Goal: Task Accomplishment & Management: Manage account settings

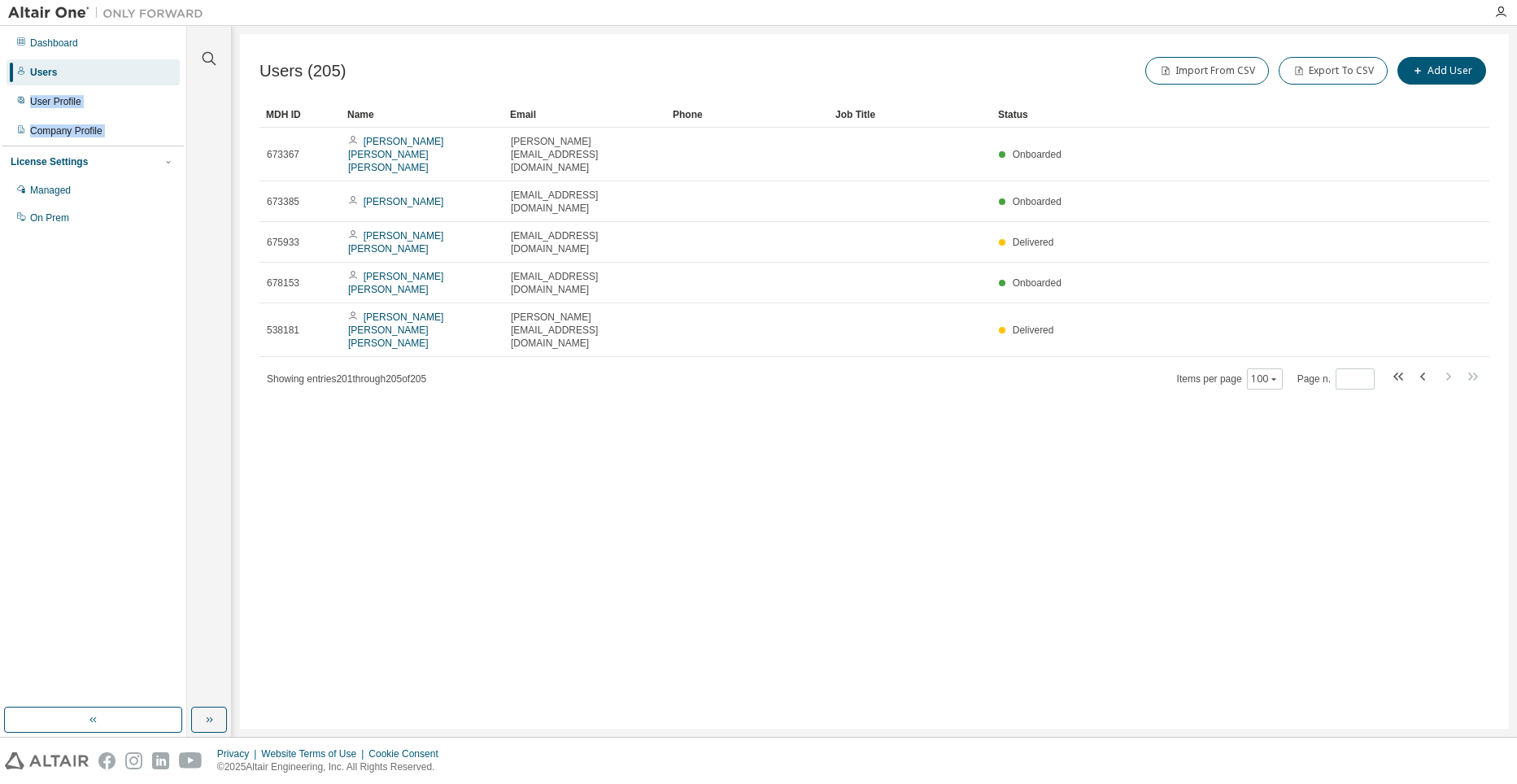
drag, startPoint x: 4, startPoint y: 113, endPoint x: -2, endPoint y: 152, distance: 39.5
click at [0, 152] on html "Dashboard Users User Profile Company Profile License Settings Managed On Prem C…" at bounding box center [758, 392] width 1517 height 784
click at [56, 67] on div "Users" at bounding box center [93, 73] width 173 height 26
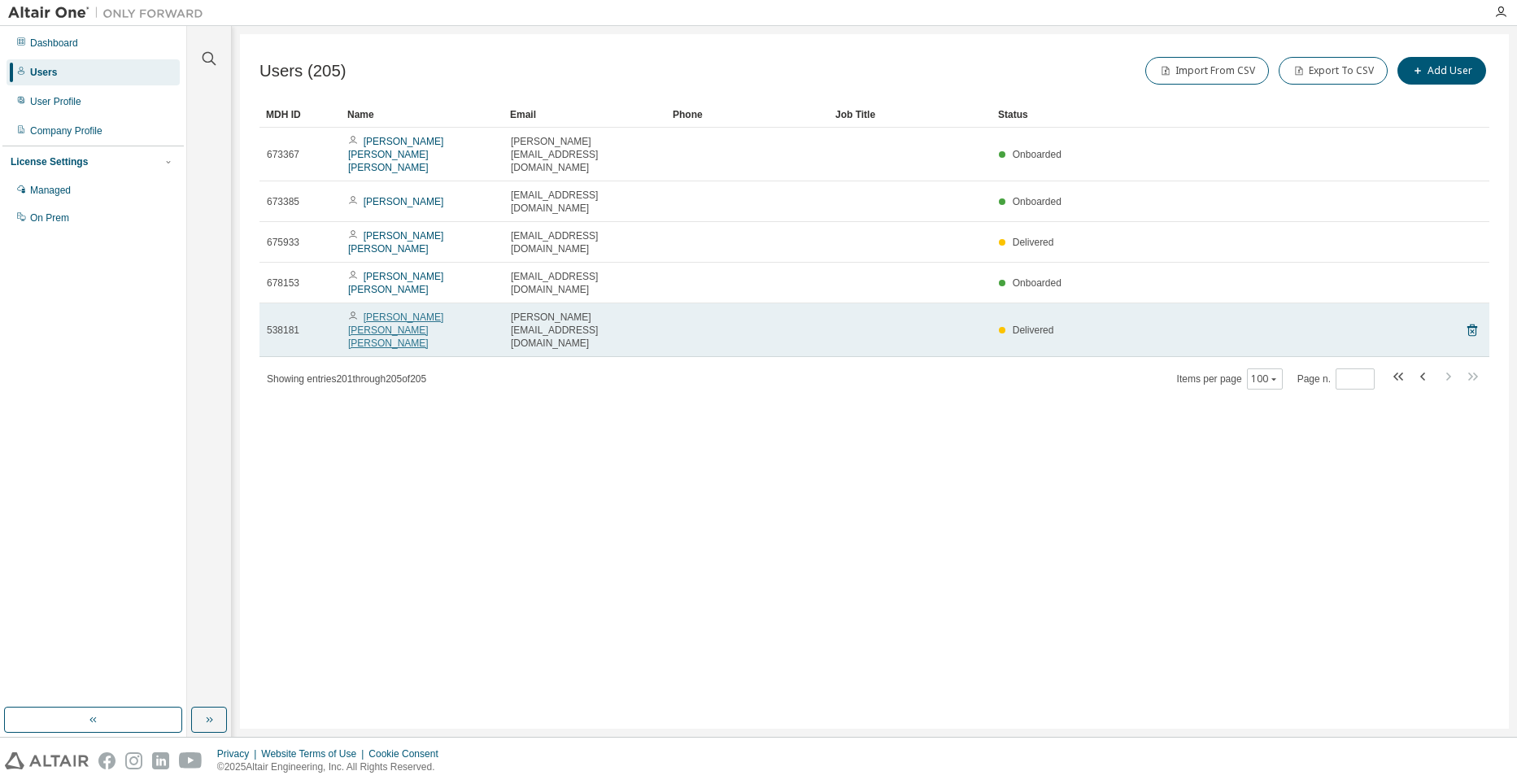
click at [425, 311] on link "Jose Luis Robles Granados" at bounding box center [395, 330] width 95 height 38
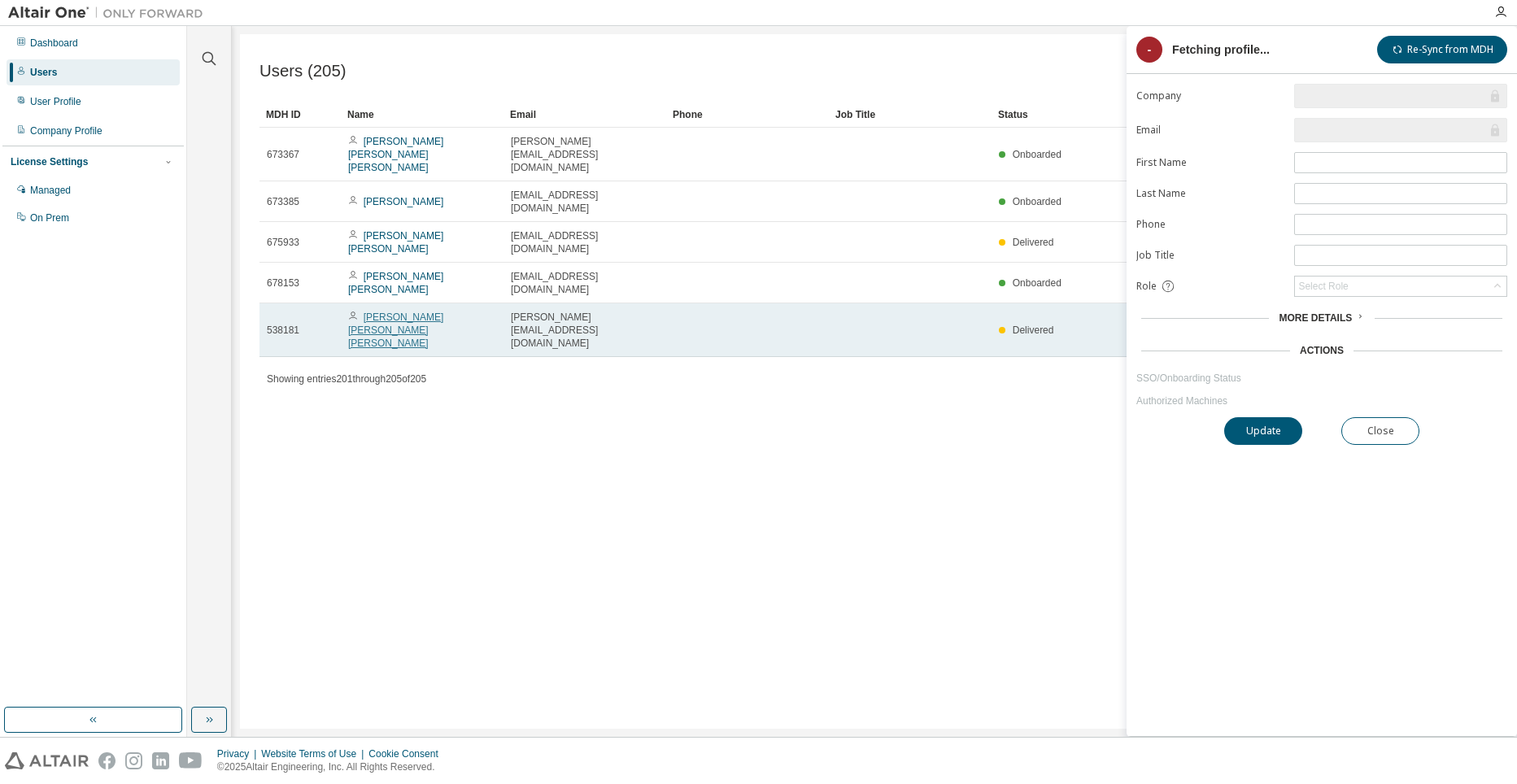
type input "*"
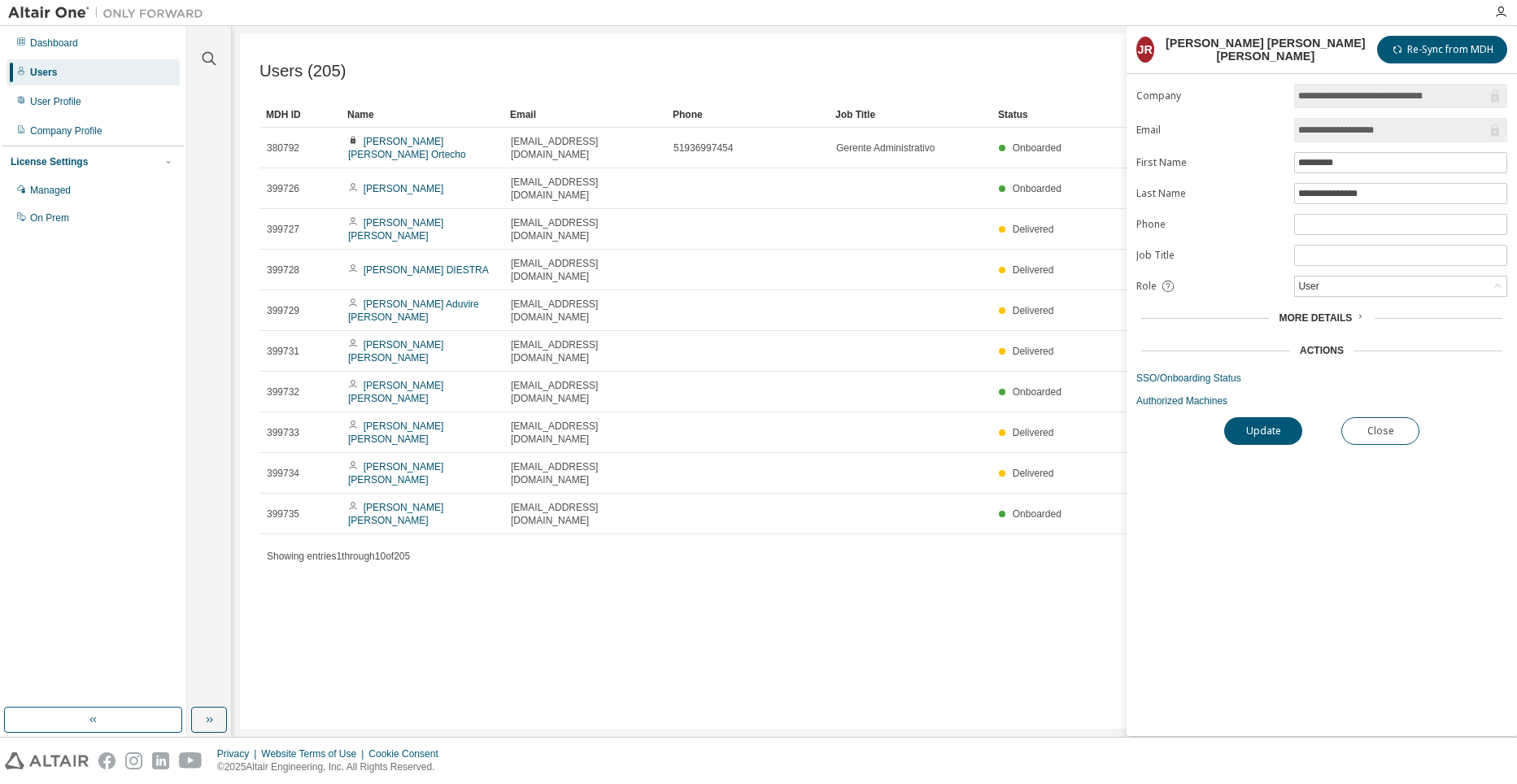
click at [968, 566] on div "Users (205) Import From CSV Export To CSV Add User Clear Load Save Save As Fiel…" at bounding box center [873, 381] width 1269 height 695
click at [1396, 431] on button "Close" at bounding box center [1380, 431] width 78 height 28
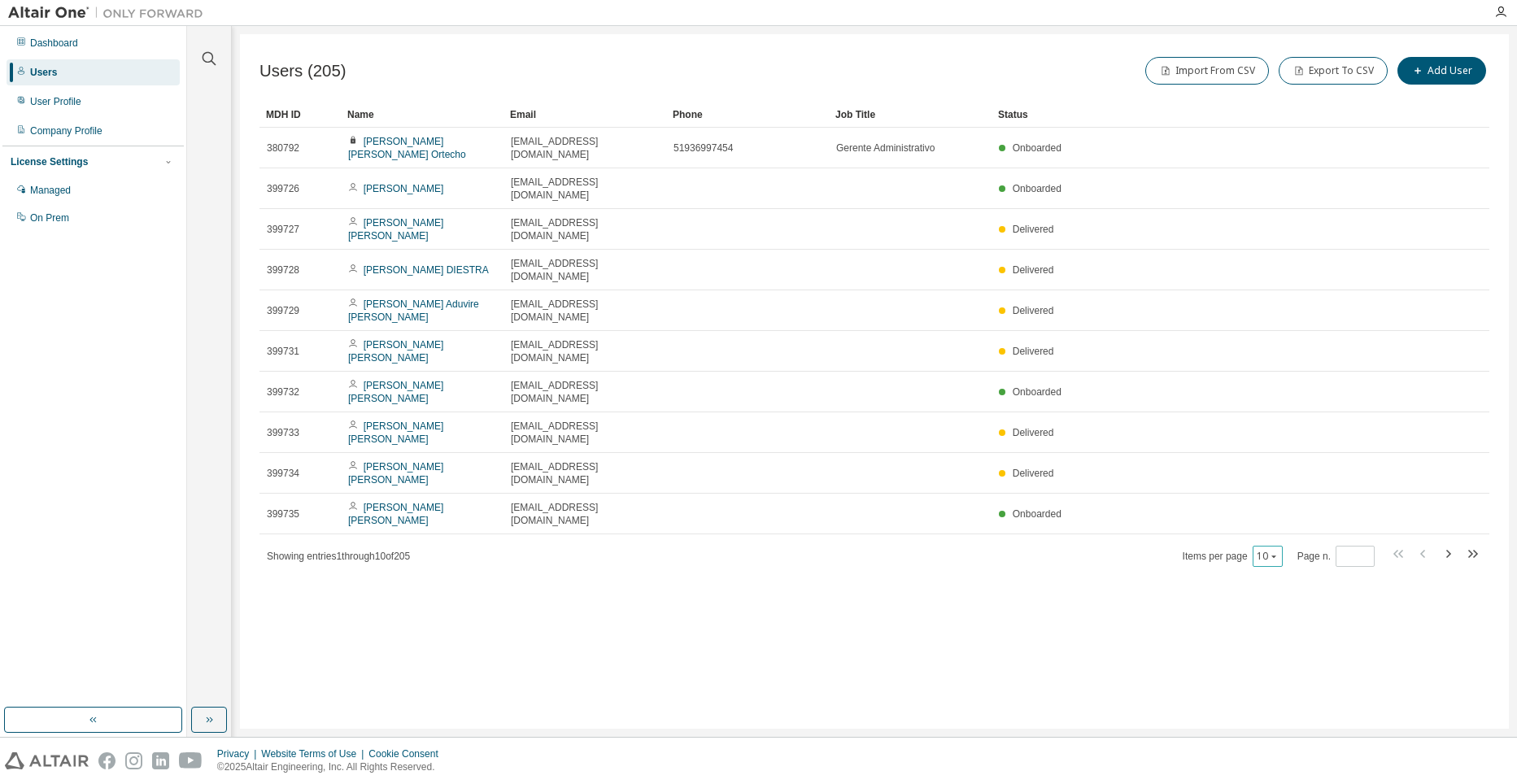
click at [1273, 552] on icon "button" at bounding box center [1273, 556] width 10 height 10
click at [1282, 559] on div "100" at bounding box center [1320, 565] width 130 height 19
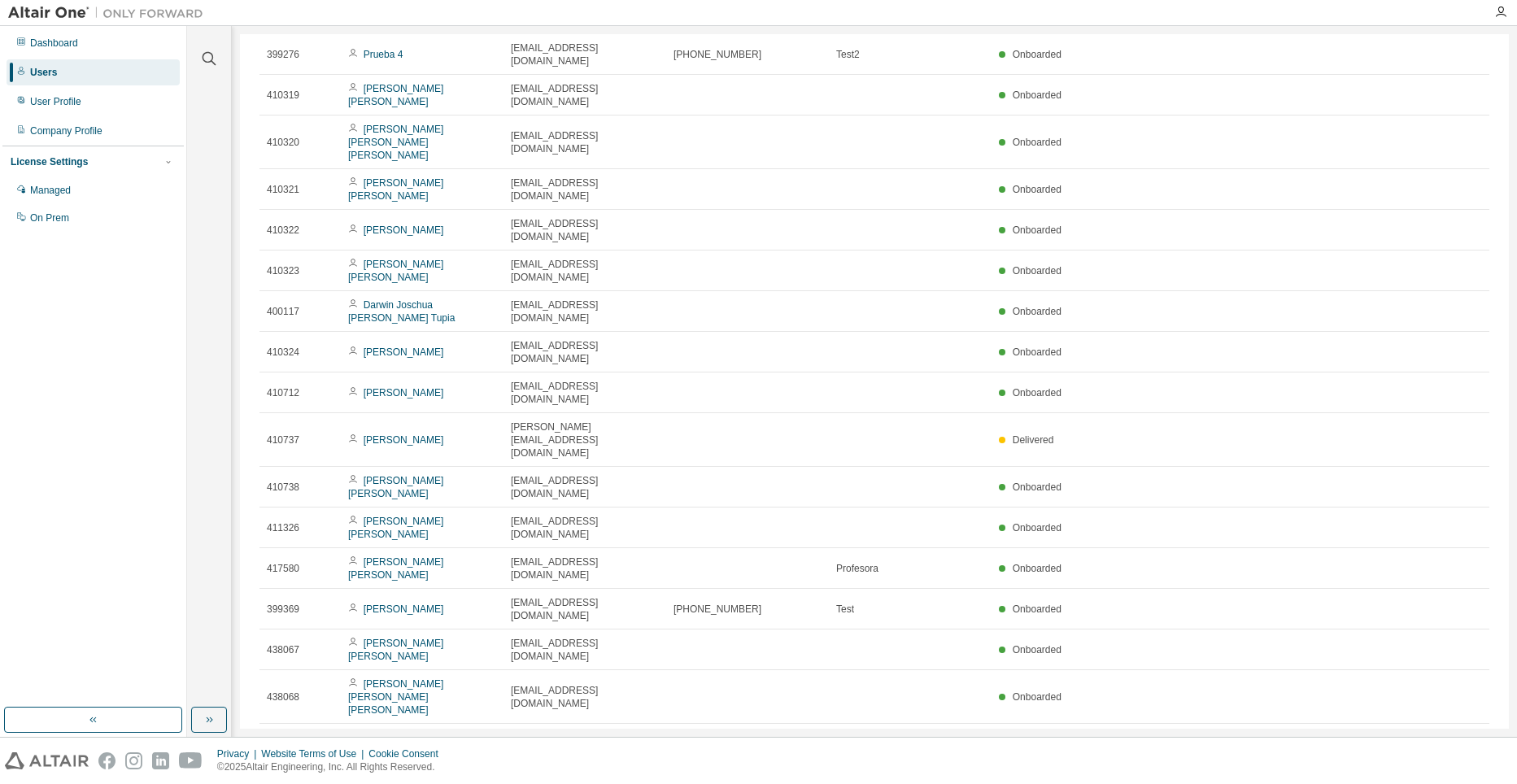
scroll to position [2643, 0]
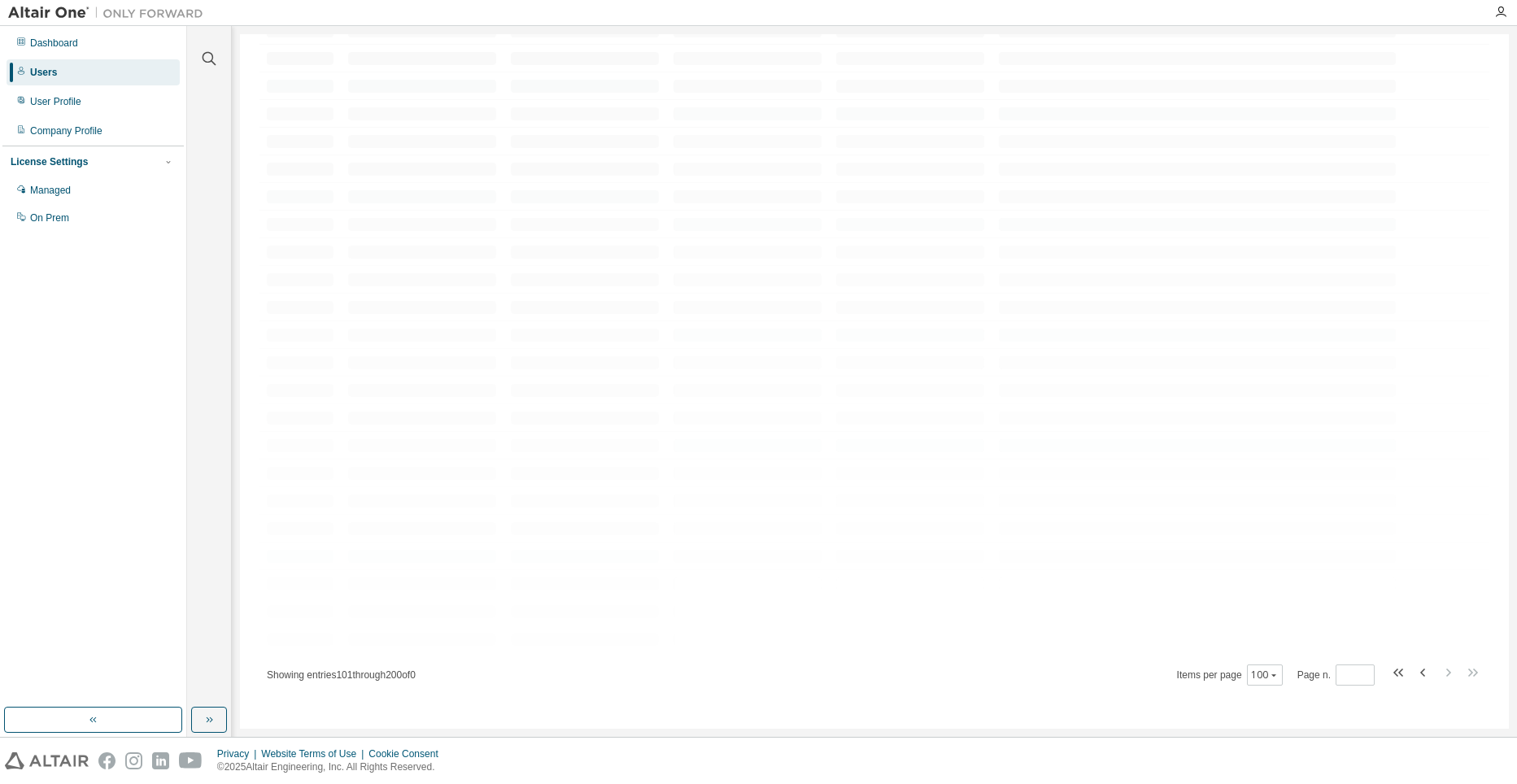
scroll to position [2539, 0]
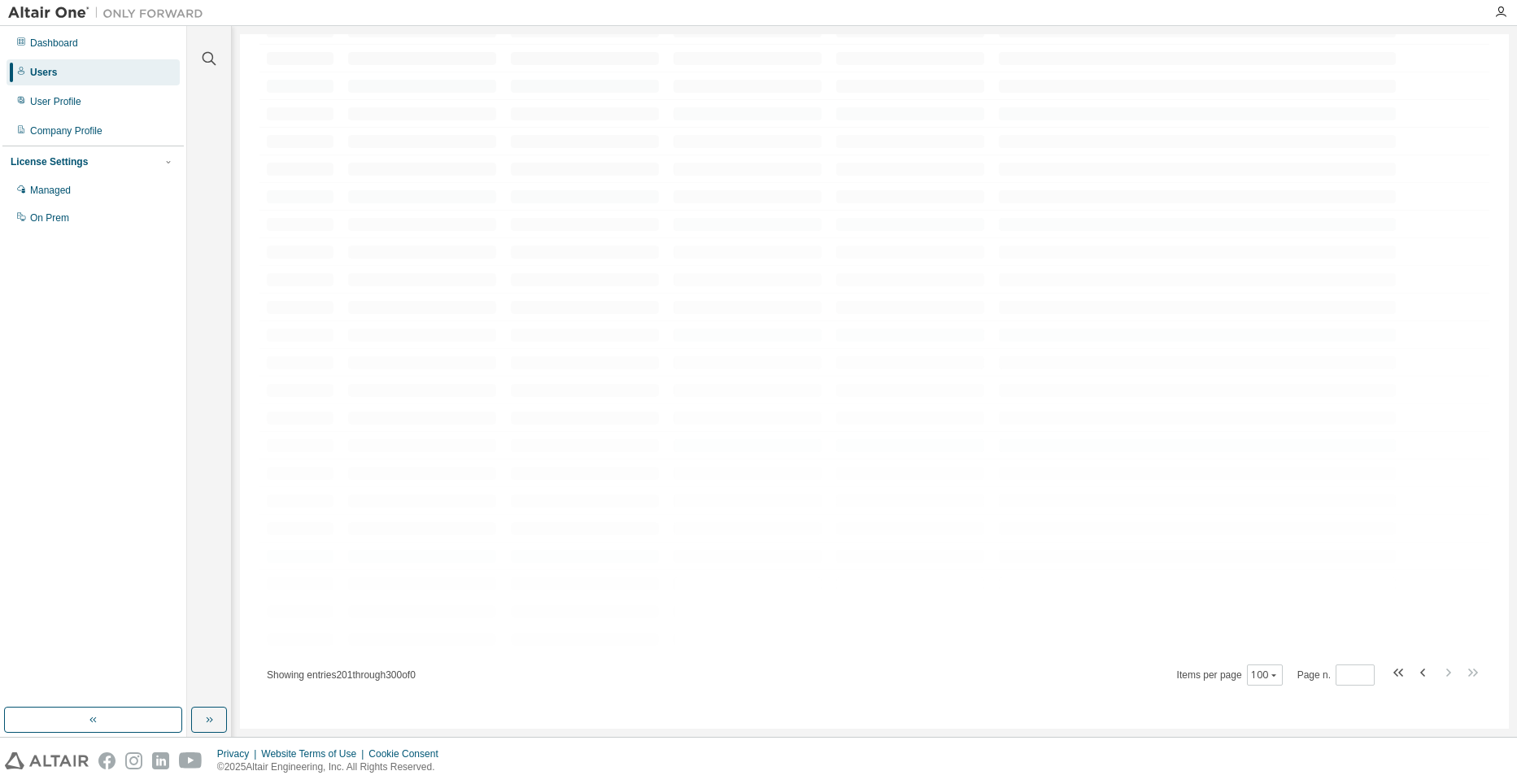
scroll to position [0, 0]
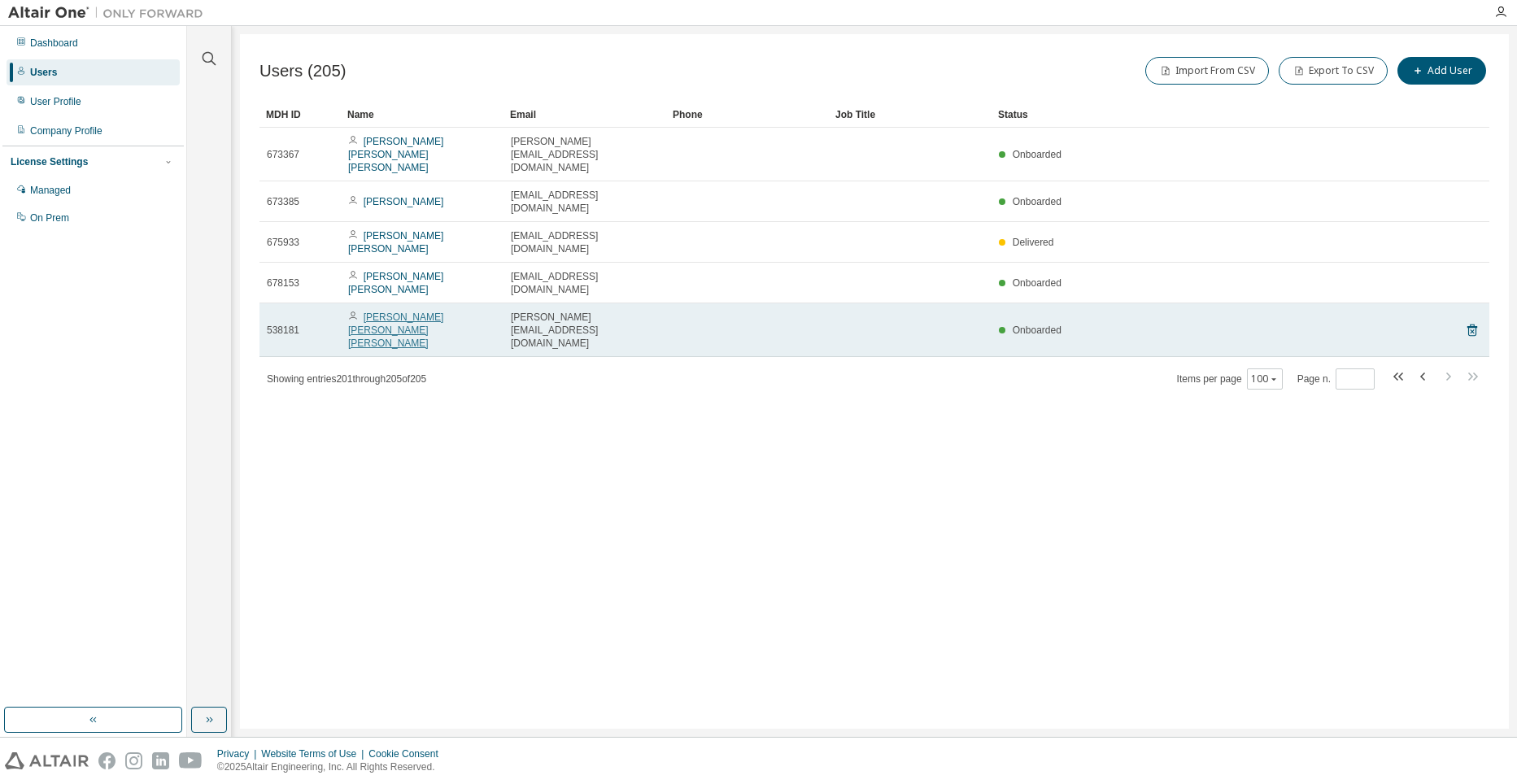
click at [440, 311] on link "[PERSON_NAME] [PERSON_NAME] [PERSON_NAME]" at bounding box center [395, 330] width 95 height 38
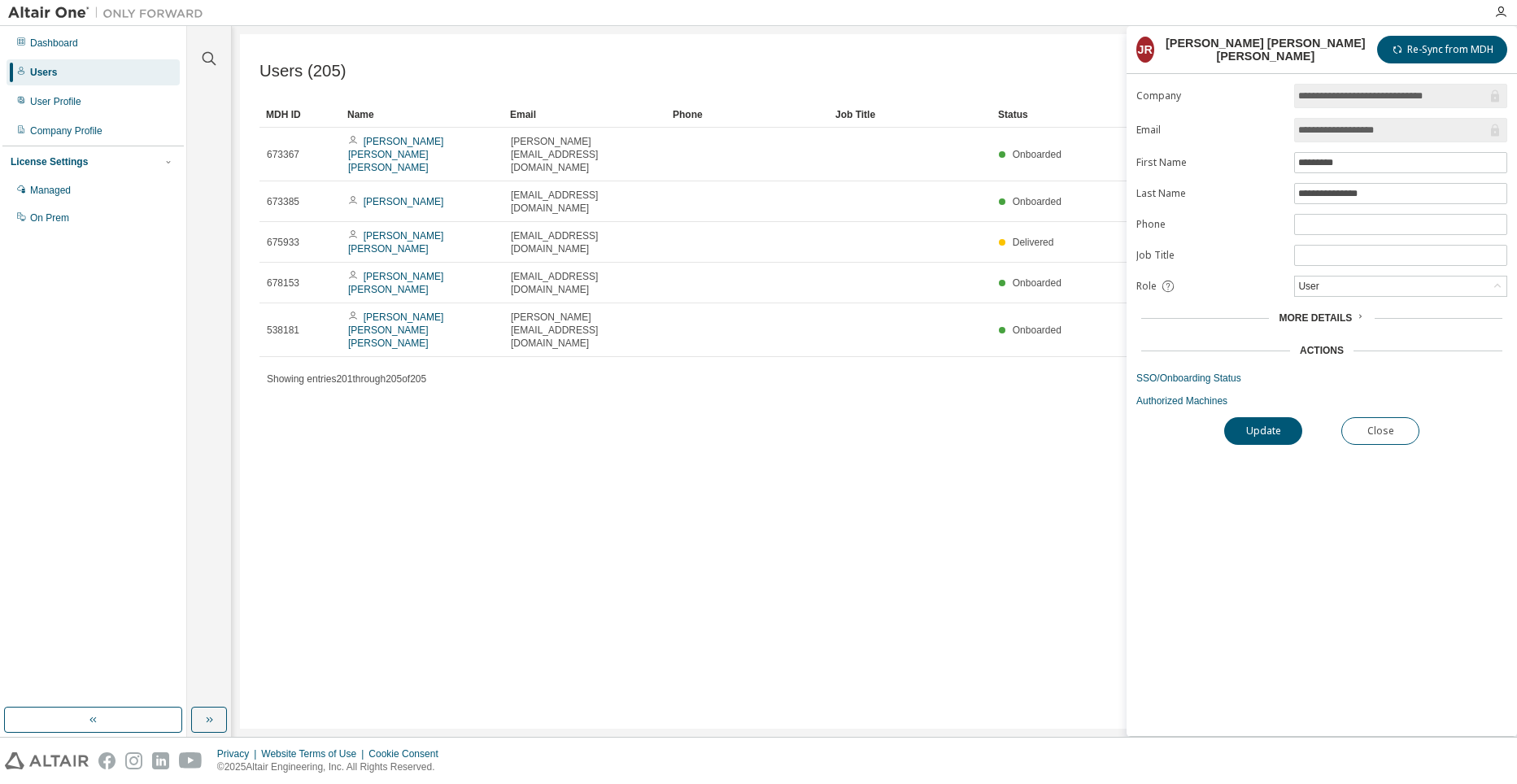
type input "*"
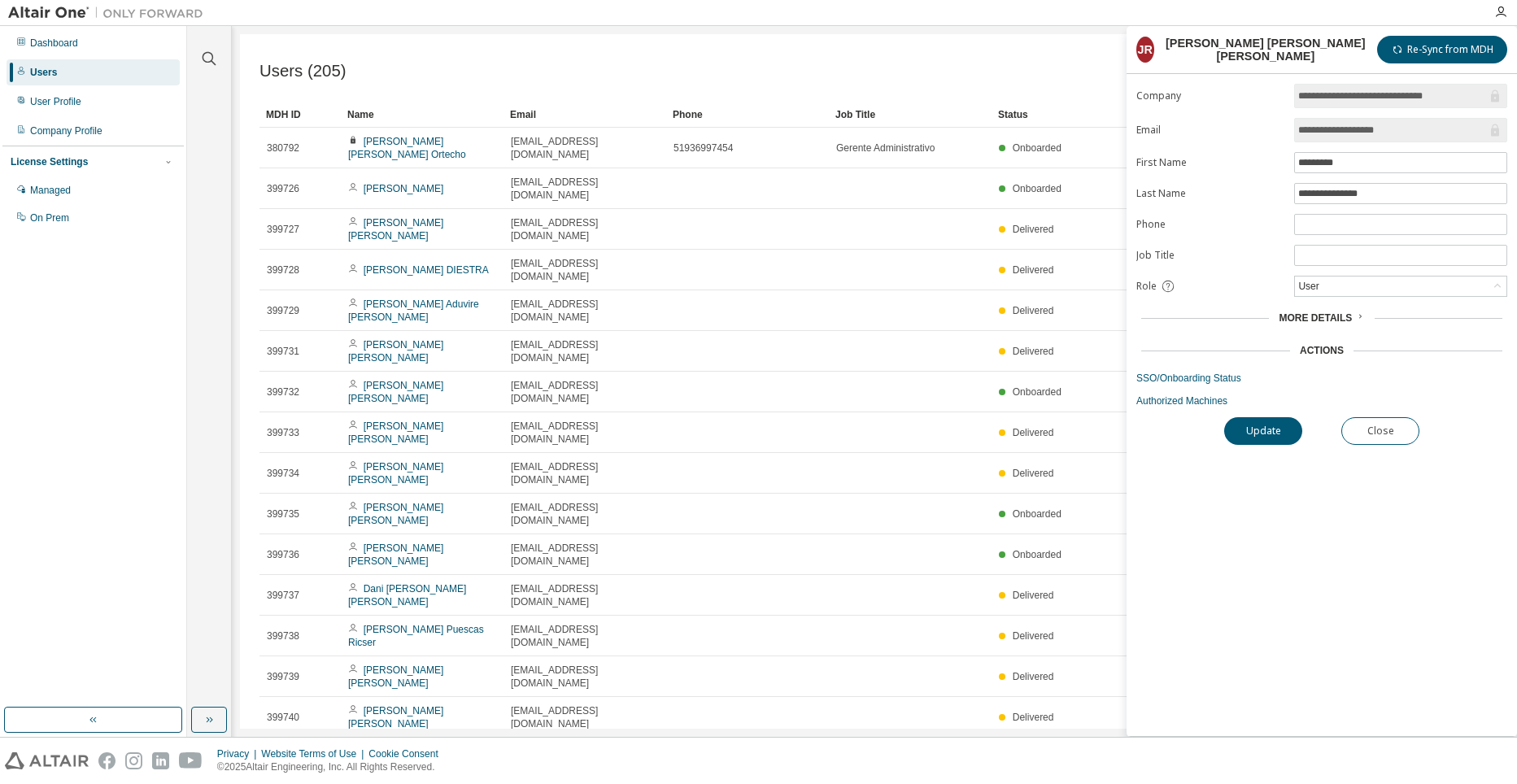
click at [1327, 313] on span "More Details" at bounding box center [1316, 317] width 73 height 11
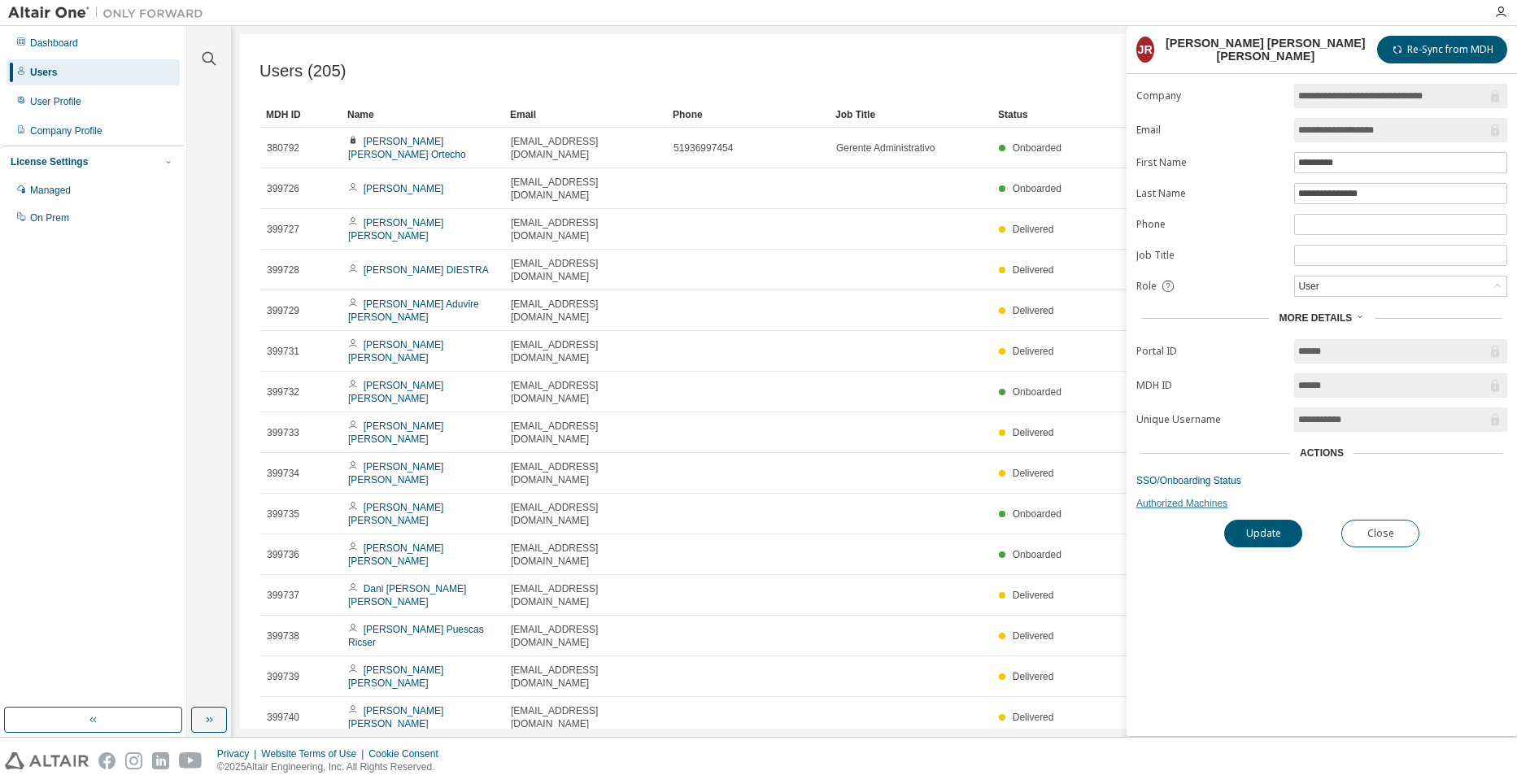
click at [1200, 498] on link "Authorized Machines" at bounding box center [1322, 503] width 371 height 13
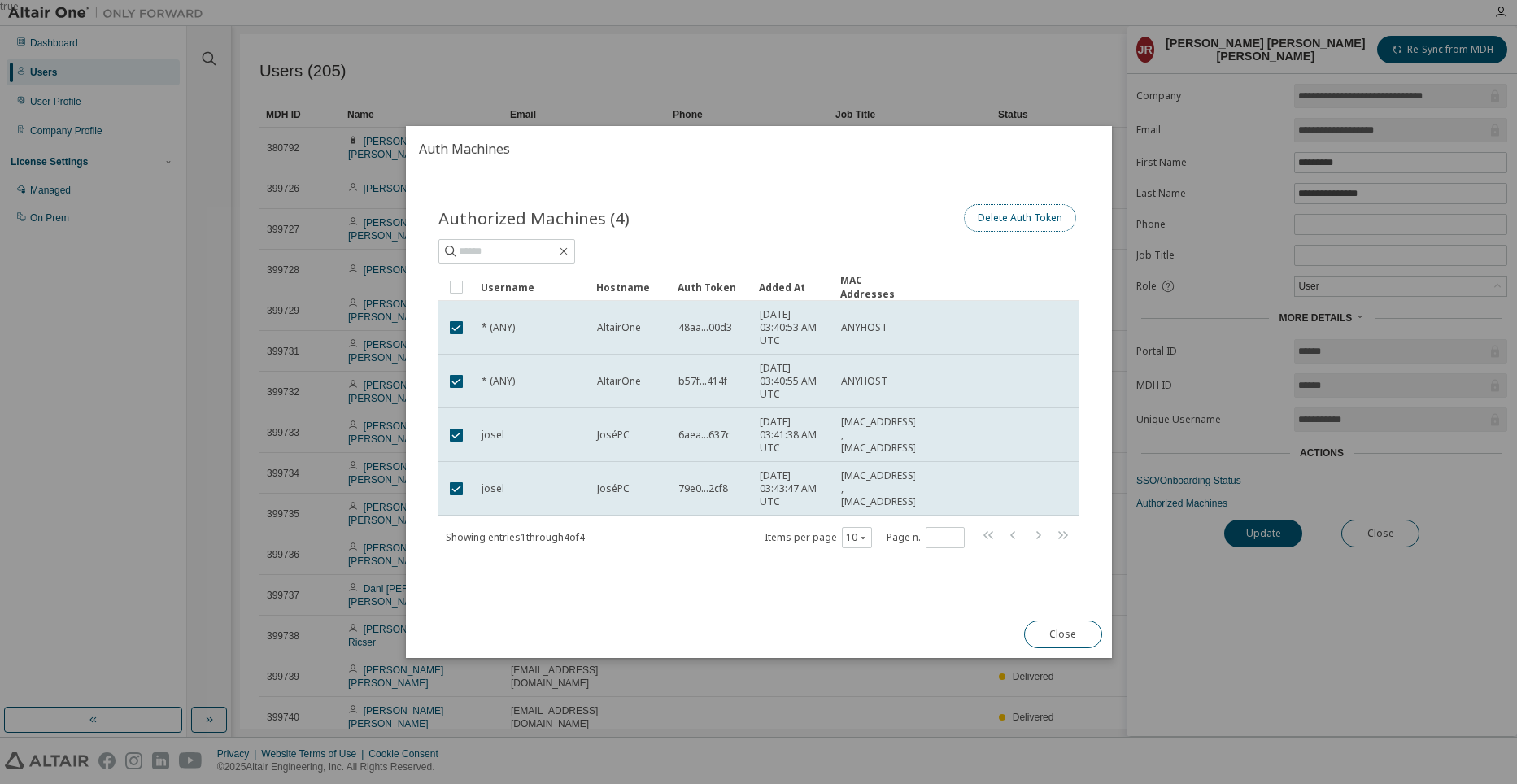
click at [1041, 218] on button "Delete Auth Token" at bounding box center [1019, 219] width 112 height 28
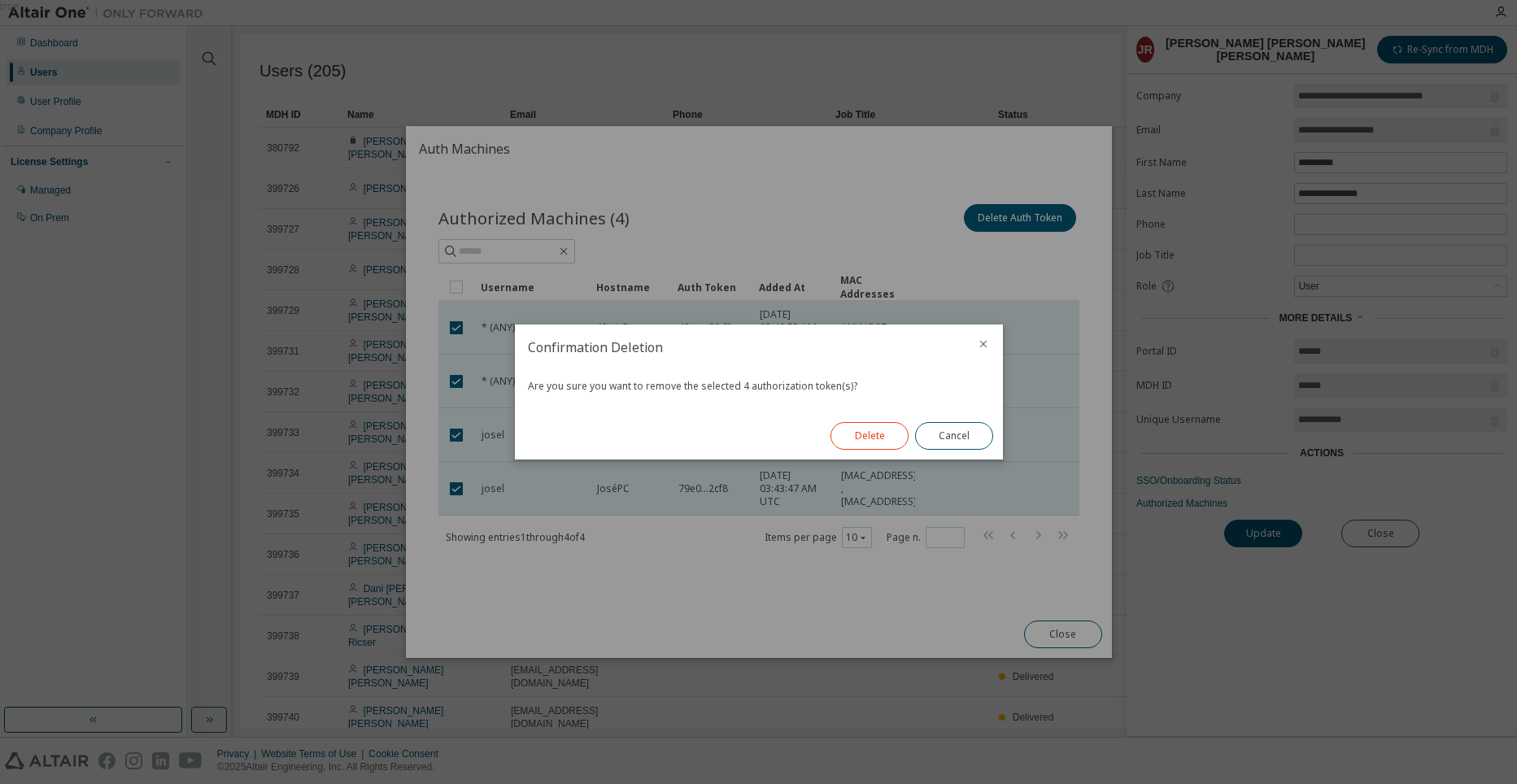
click at [874, 439] on button "Delete" at bounding box center [869, 436] width 78 height 28
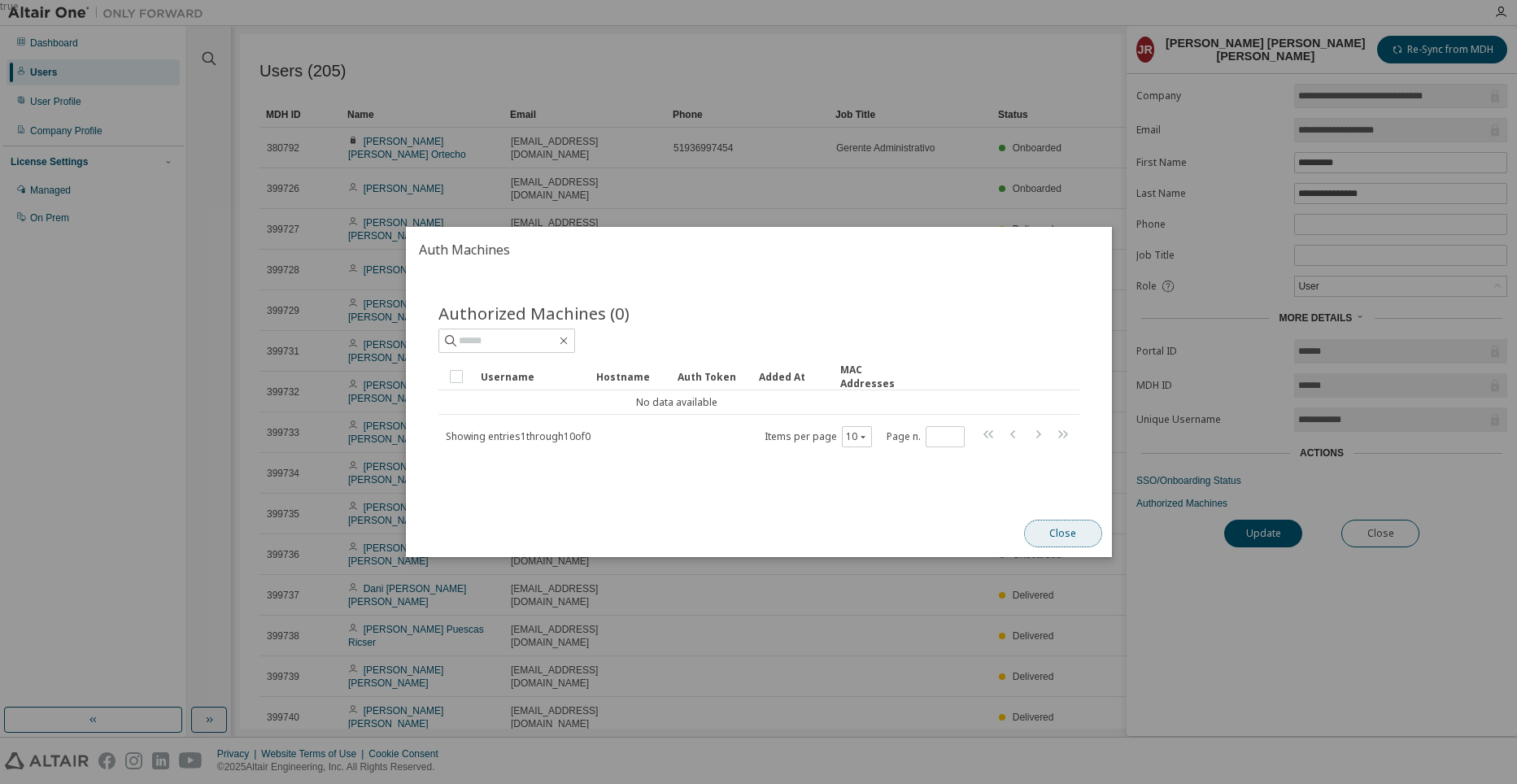
click at [1069, 531] on button "Close" at bounding box center [1061, 534] width 78 height 28
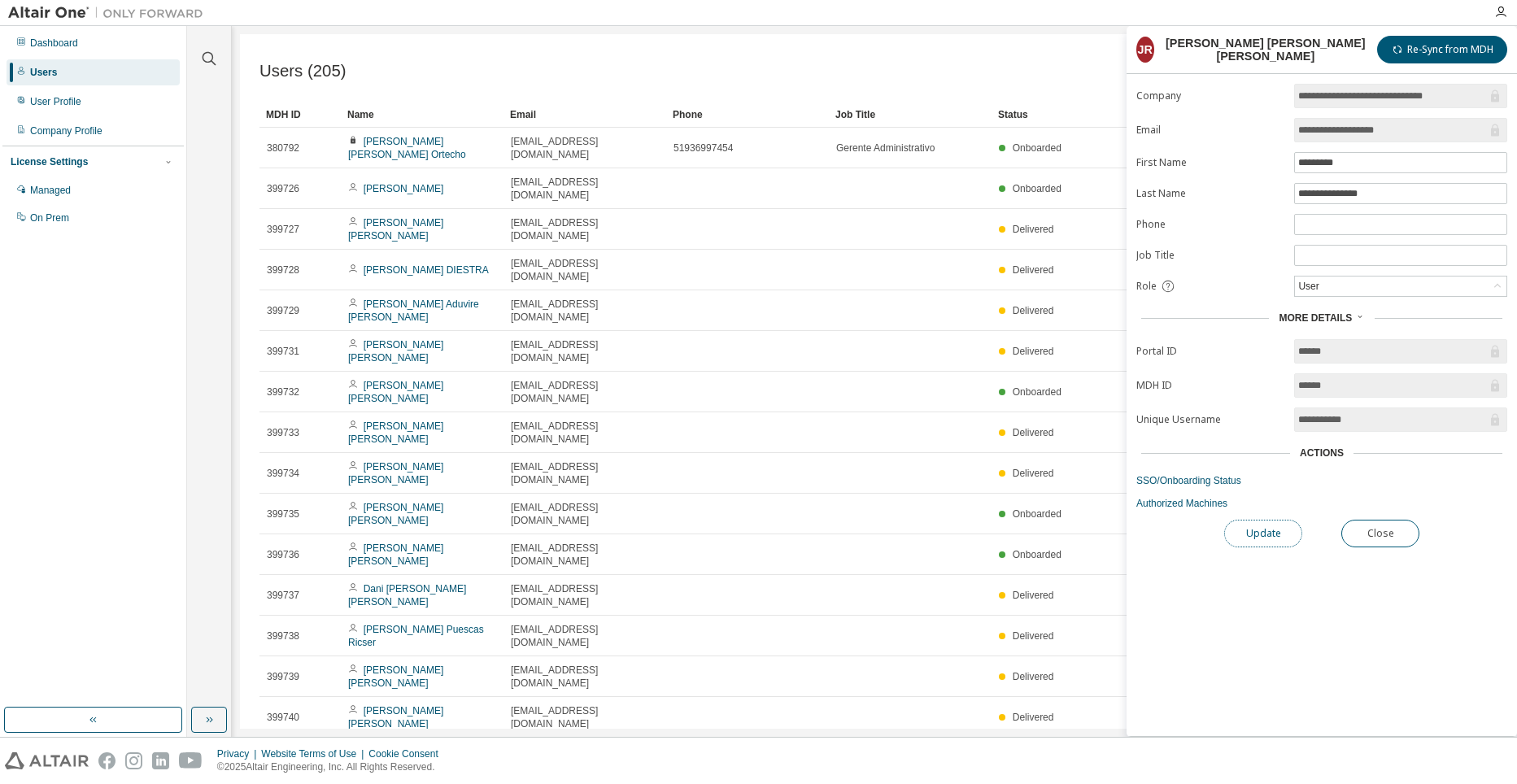
click at [1268, 540] on button "Update" at bounding box center [1263, 534] width 78 height 28
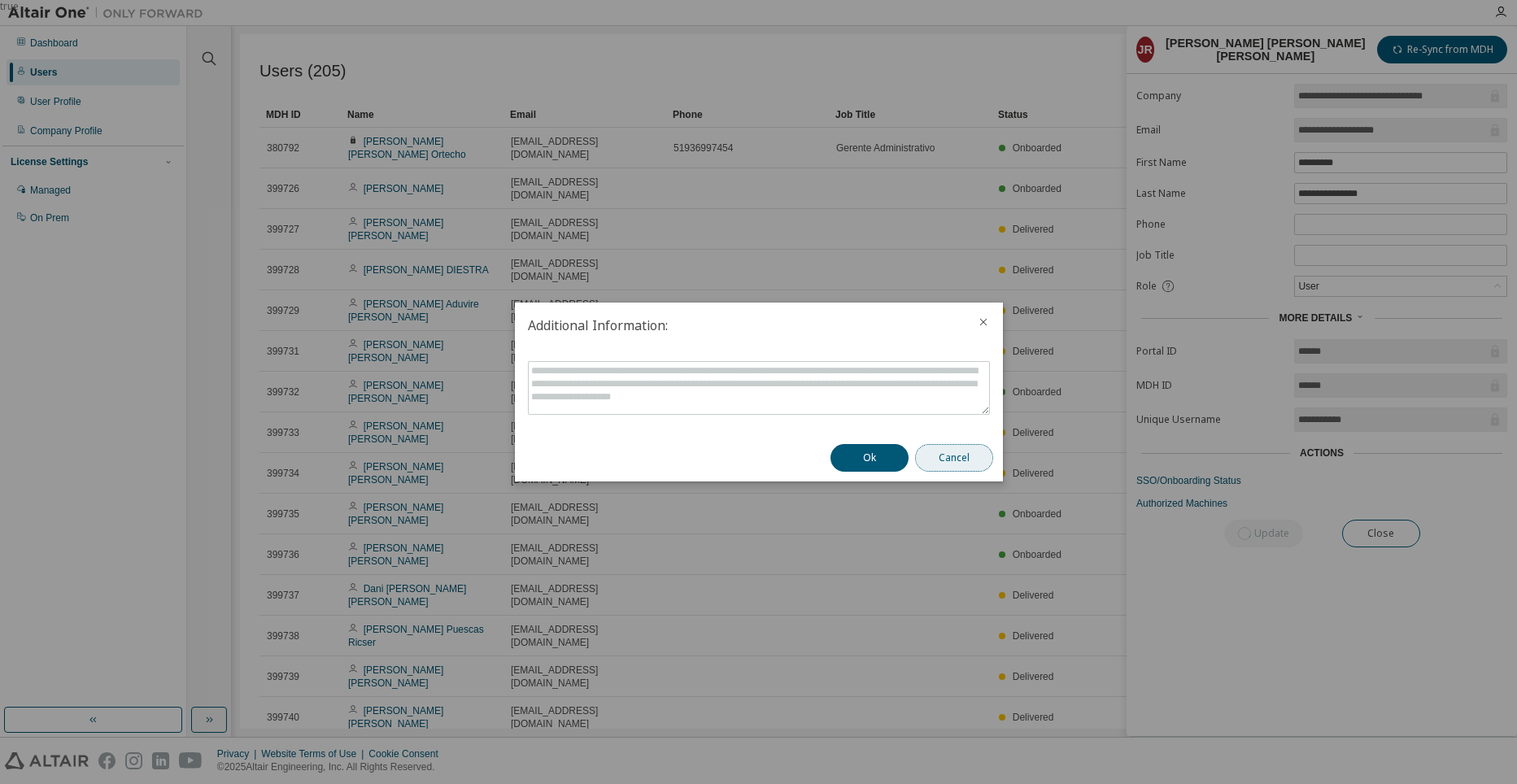
click at [969, 461] on button "Cancel" at bounding box center [954, 458] width 78 height 28
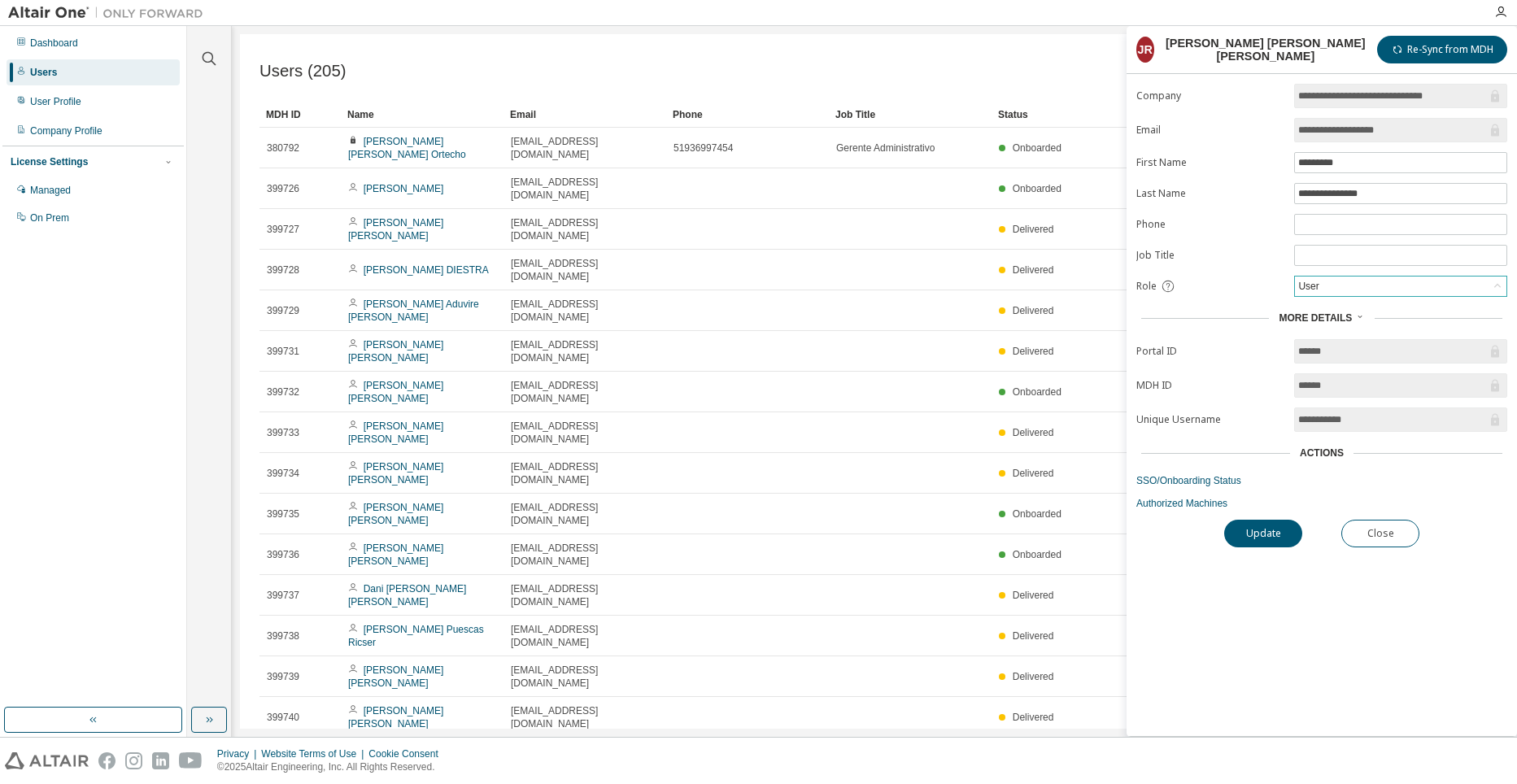
click at [1420, 288] on div "User" at bounding box center [1401, 286] width 212 height 19
click at [1251, 267] on form "**********" at bounding box center [1322, 297] width 371 height 427
click at [92, 98] on div "User Profile" at bounding box center [93, 101] width 173 height 26
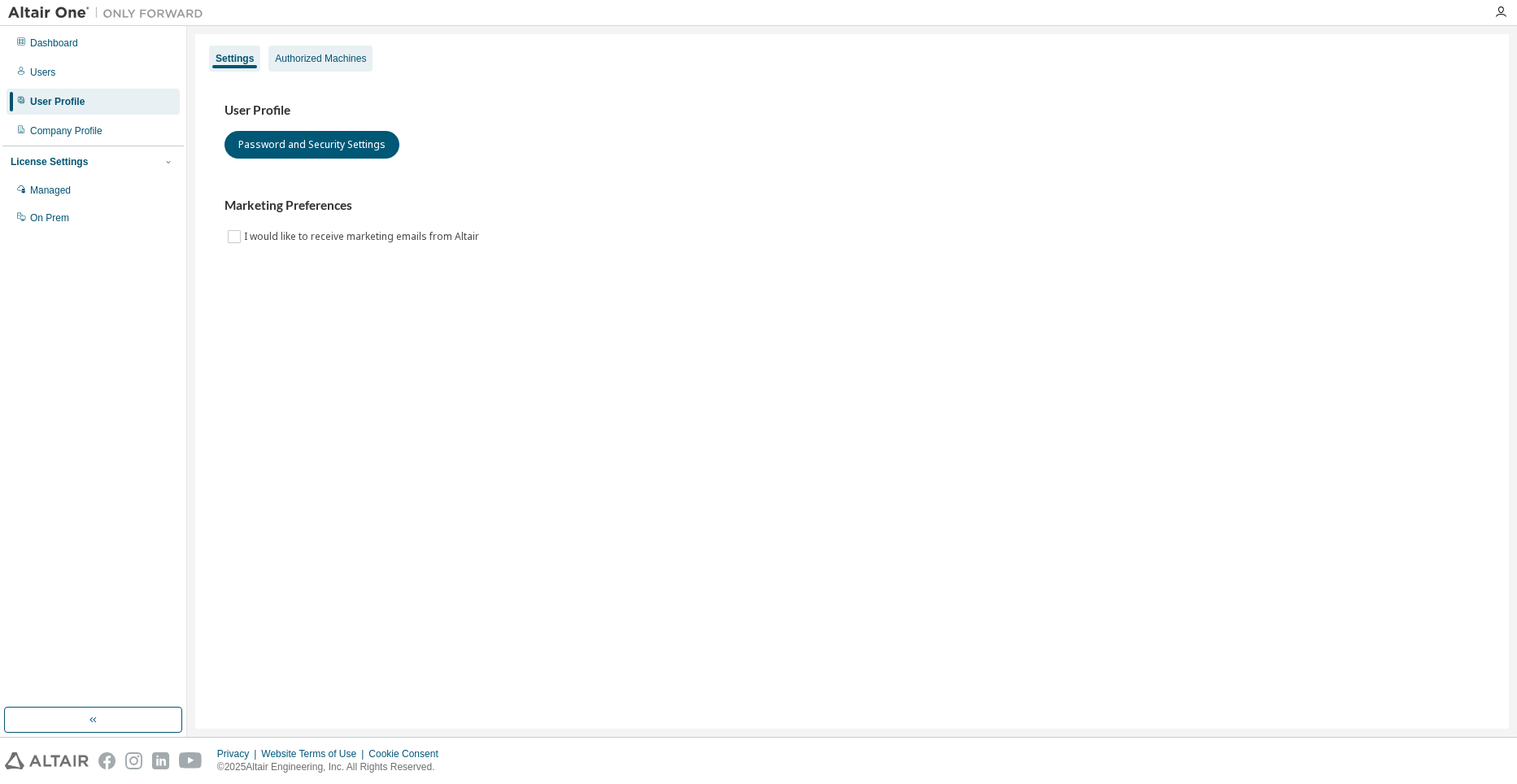
click at [330, 59] on div "Authorized Machines" at bounding box center [320, 59] width 91 height 13
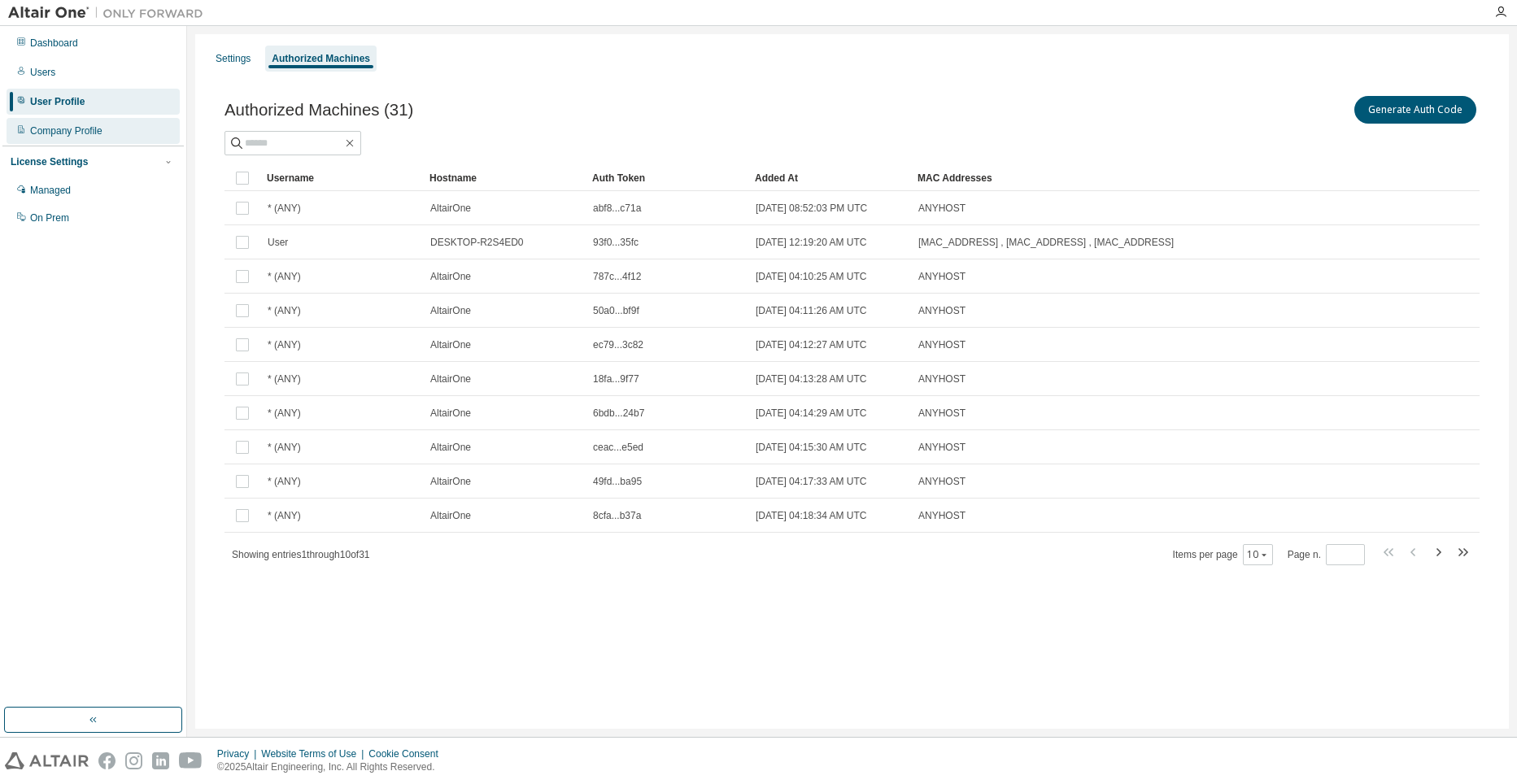
click at [101, 131] on div "Company Profile" at bounding box center [66, 130] width 73 height 13
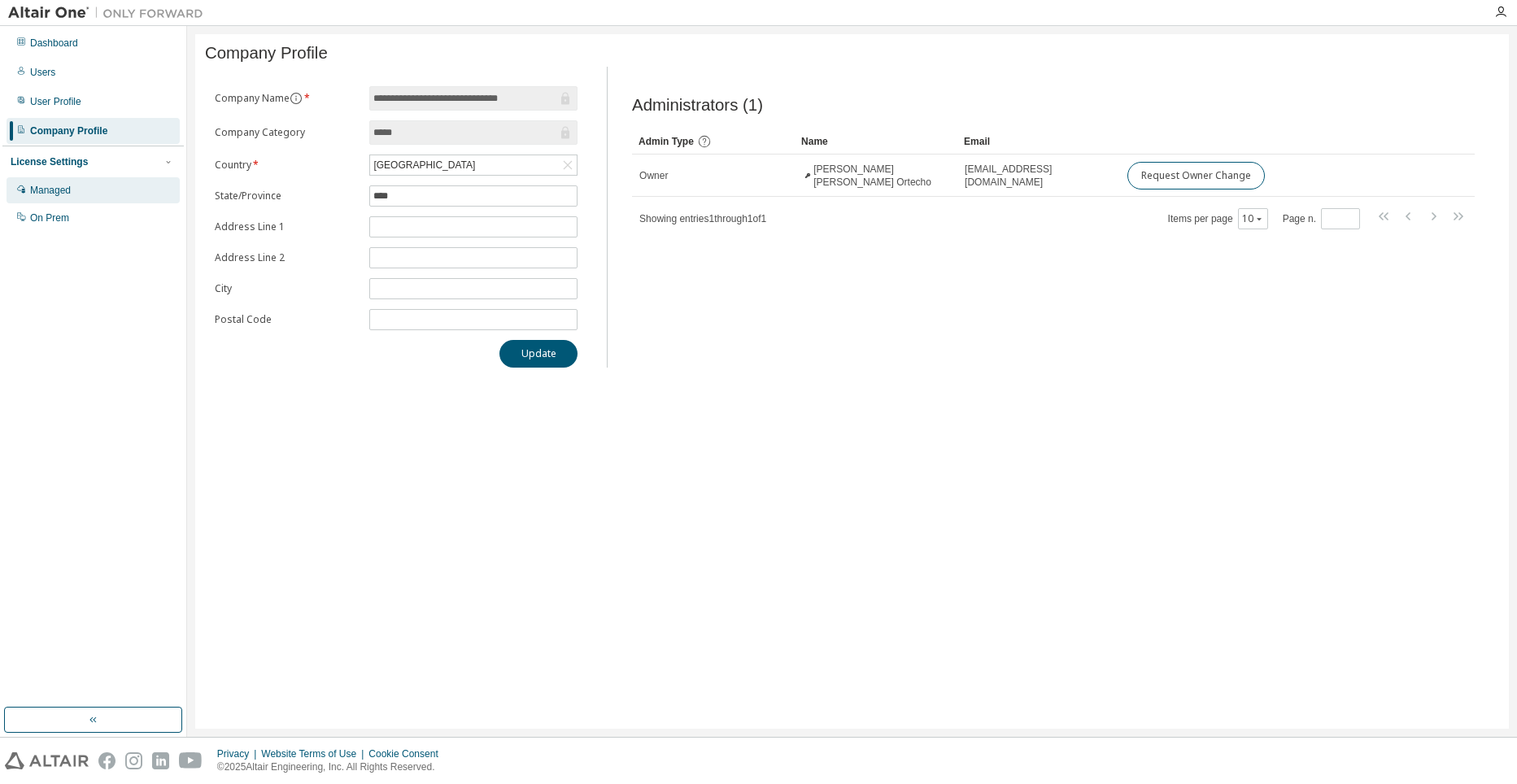
click at [88, 190] on div "Managed" at bounding box center [93, 191] width 173 height 26
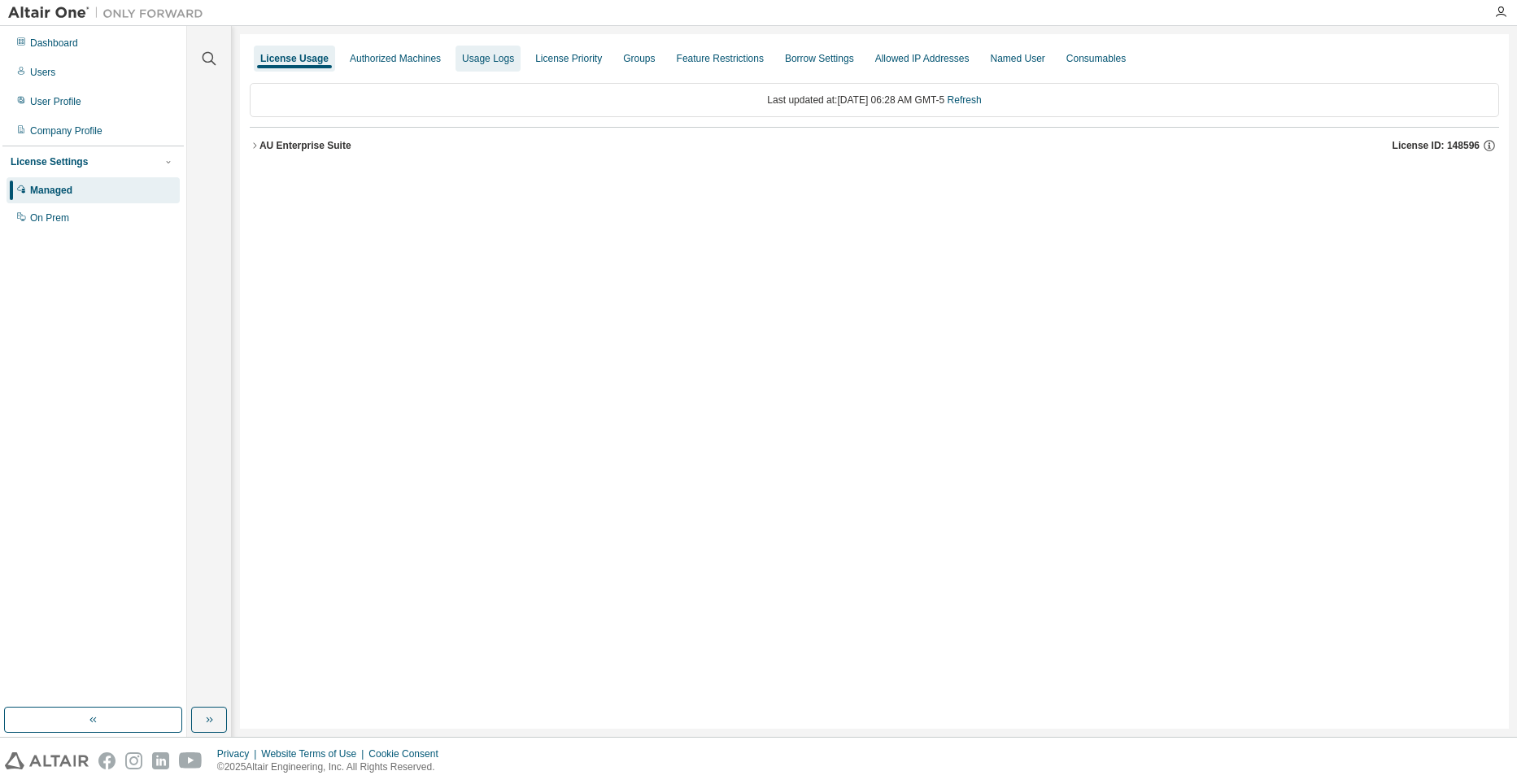
click at [488, 57] on div "Usage Logs" at bounding box center [488, 59] width 52 height 13
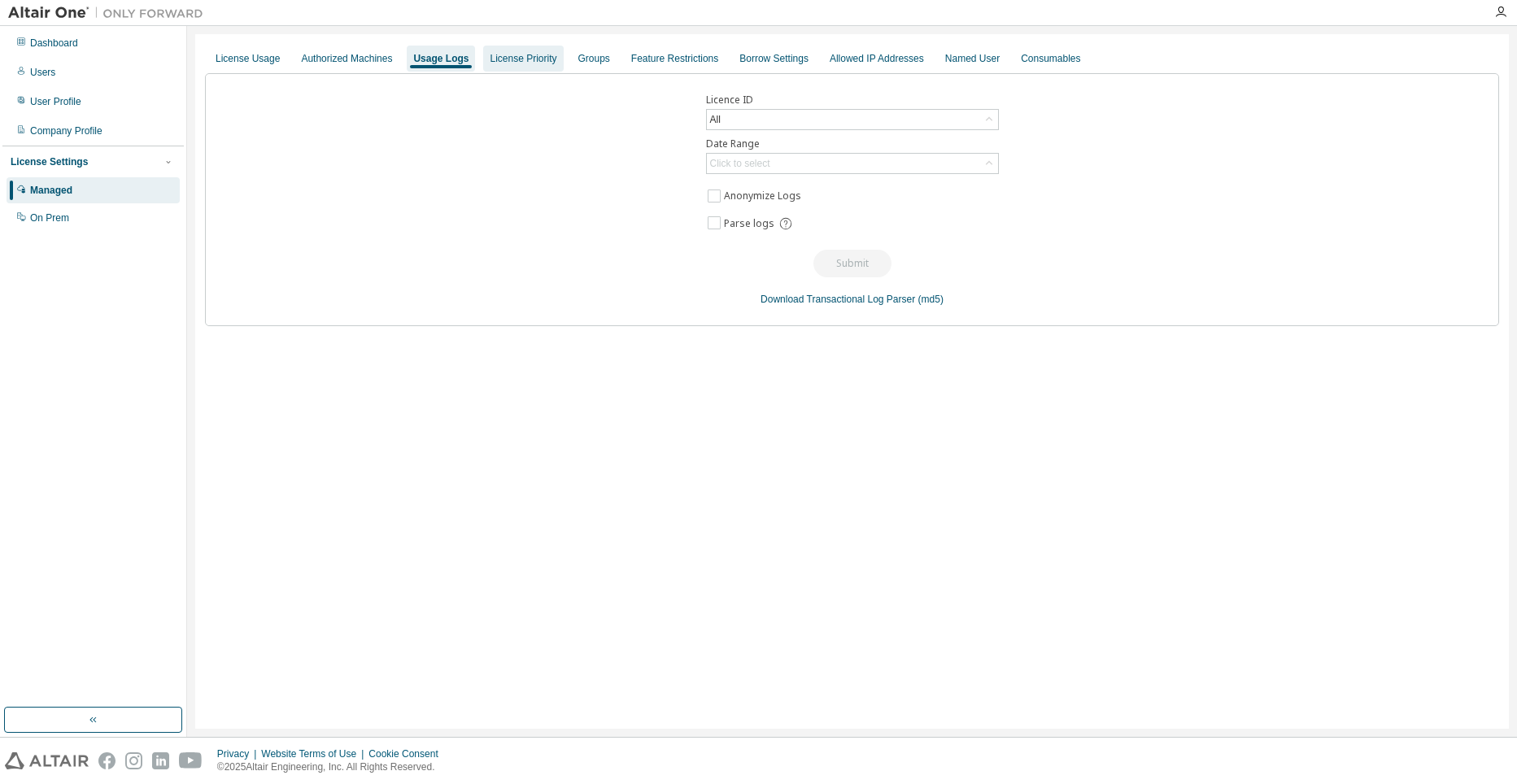
click at [530, 57] on div "License Priority" at bounding box center [523, 59] width 66 height 13
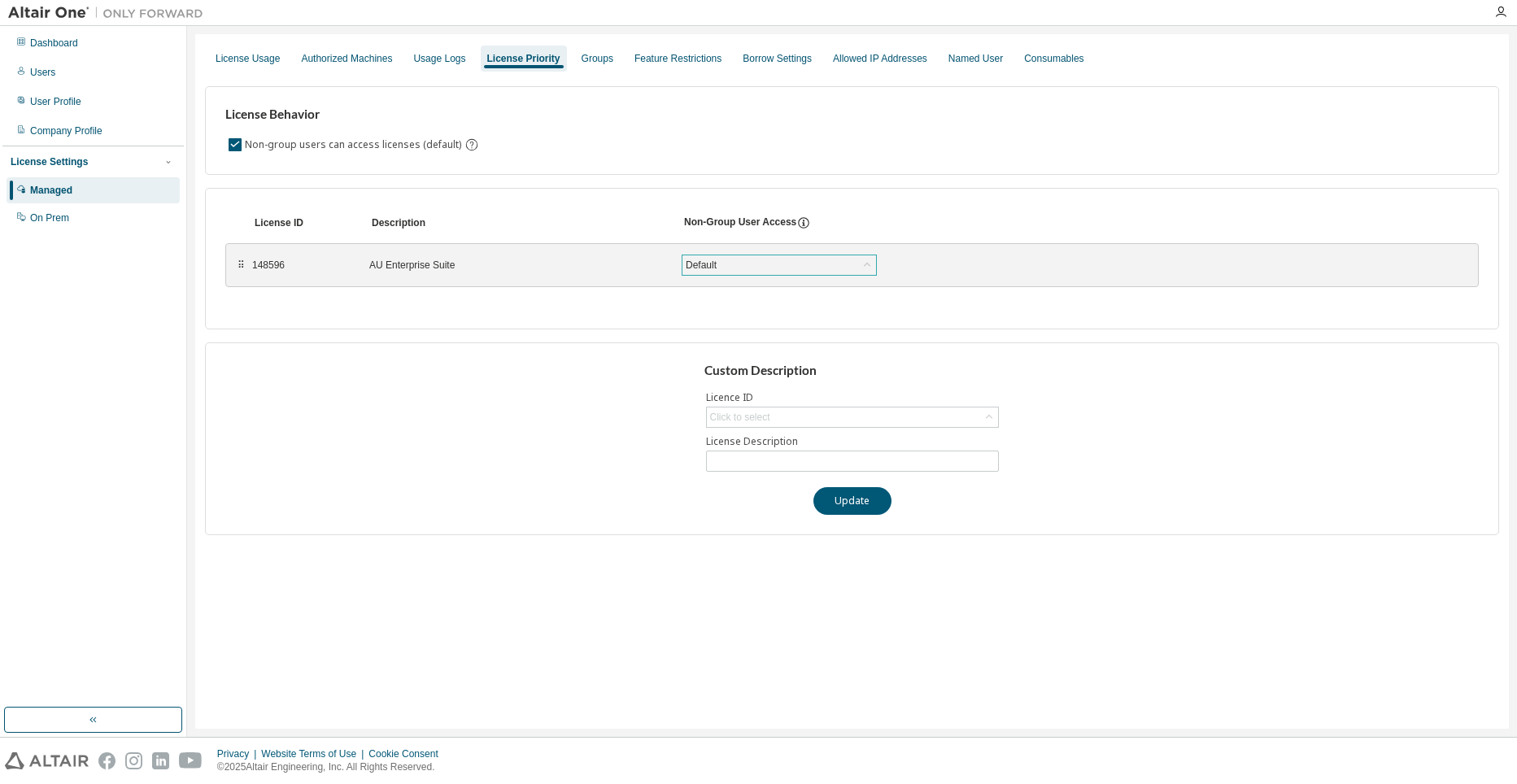
click at [851, 259] on div "Default" at bounding box center [779, 265] width 193 height 19
click at [1139, 354] on div "Custom Description Licence ID Click to select License Description Update" at bounding box center [852, 439] width 1294 height 192
click at [643, 56] on div "Feature Restrictions" at bounding box center [678, 59] width 87 height 13
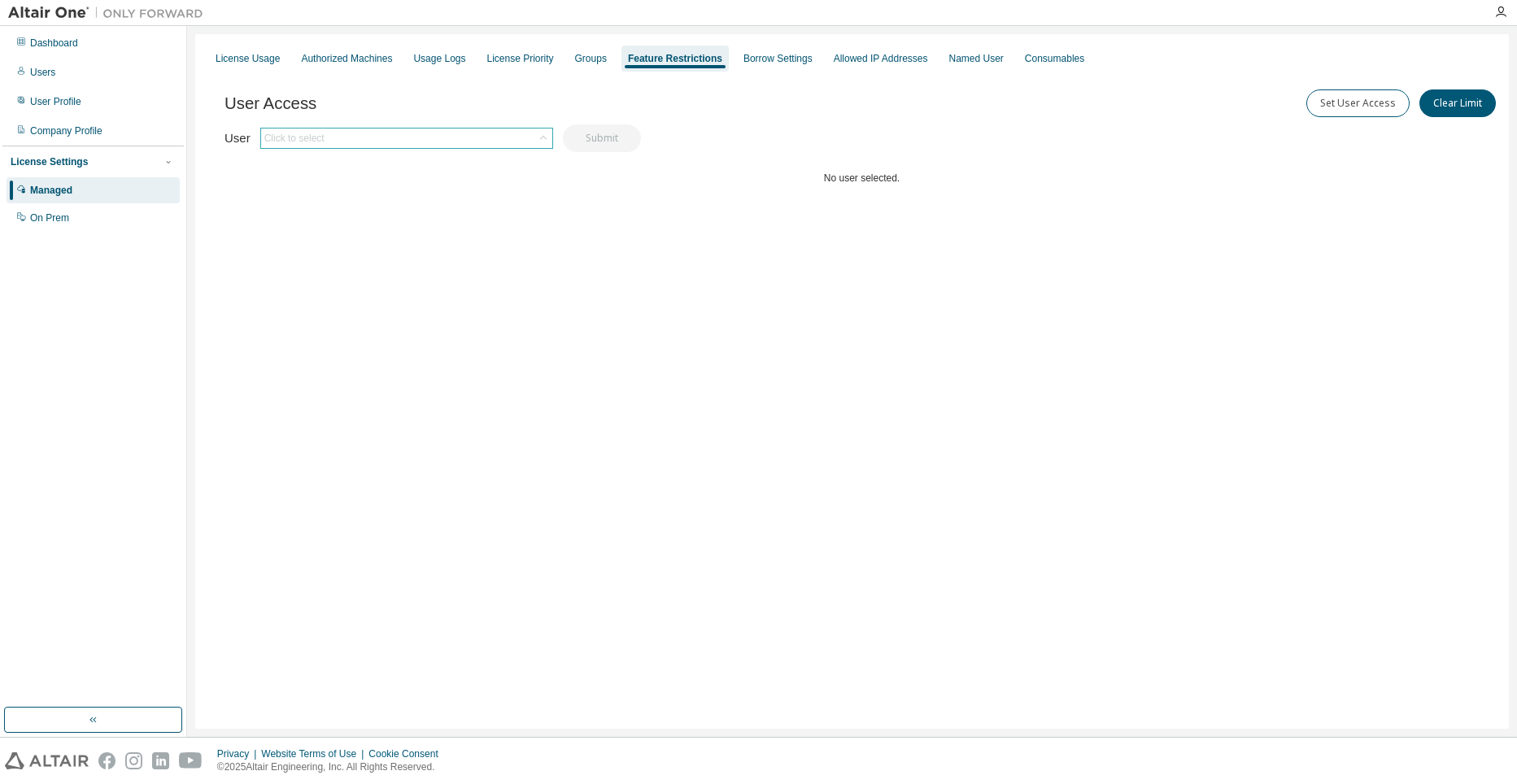
click at [459, 136] on div "Click to select" at bounding box center [407, 138] width 291 height 19
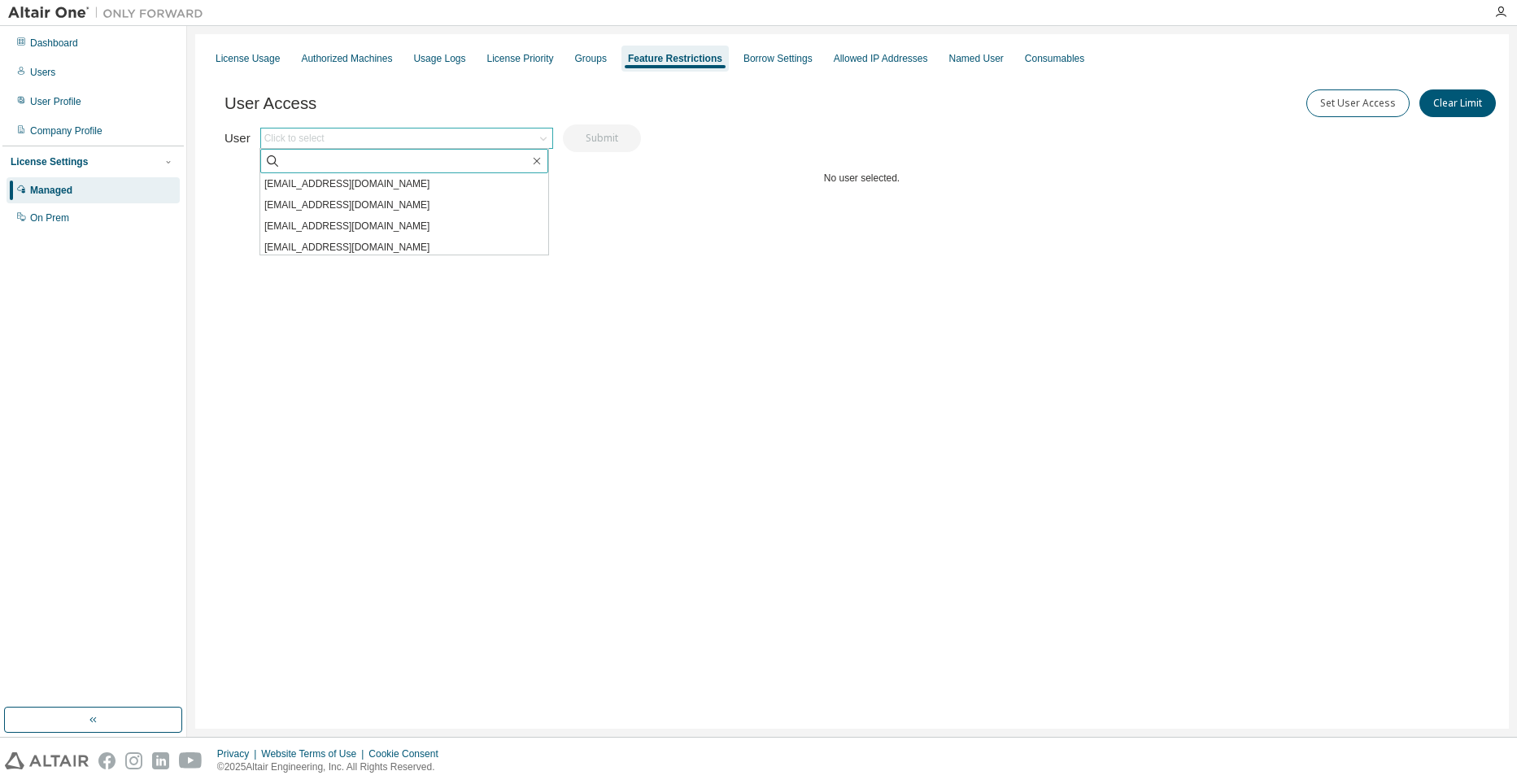
click at [444, 154] on input "text" at bounding box center [405, 161] width 249 height 17
type input "*"
type input "*****"
click at [378, 200] on li "[EMAIL_ADDRESS][DOMAIN_NAME]" at bounding box center [404, 205] width 288 height 21
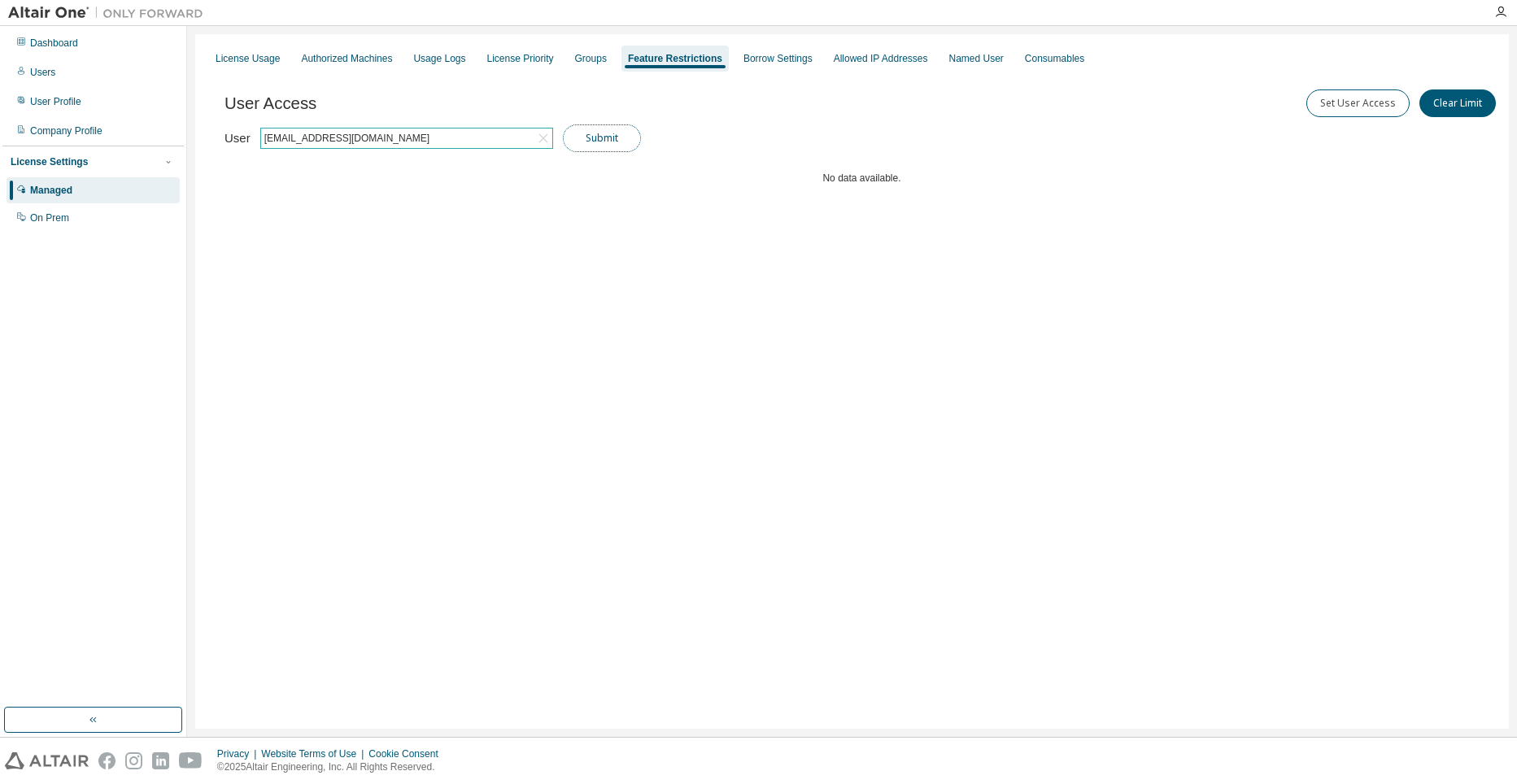
click at [609, 142] on button "Submit" at bounding box center [602, 138] width 78 height 28
click at [1373, 107] on button "Set User Access" at bounding box center [1358, 103] width 103 height 28
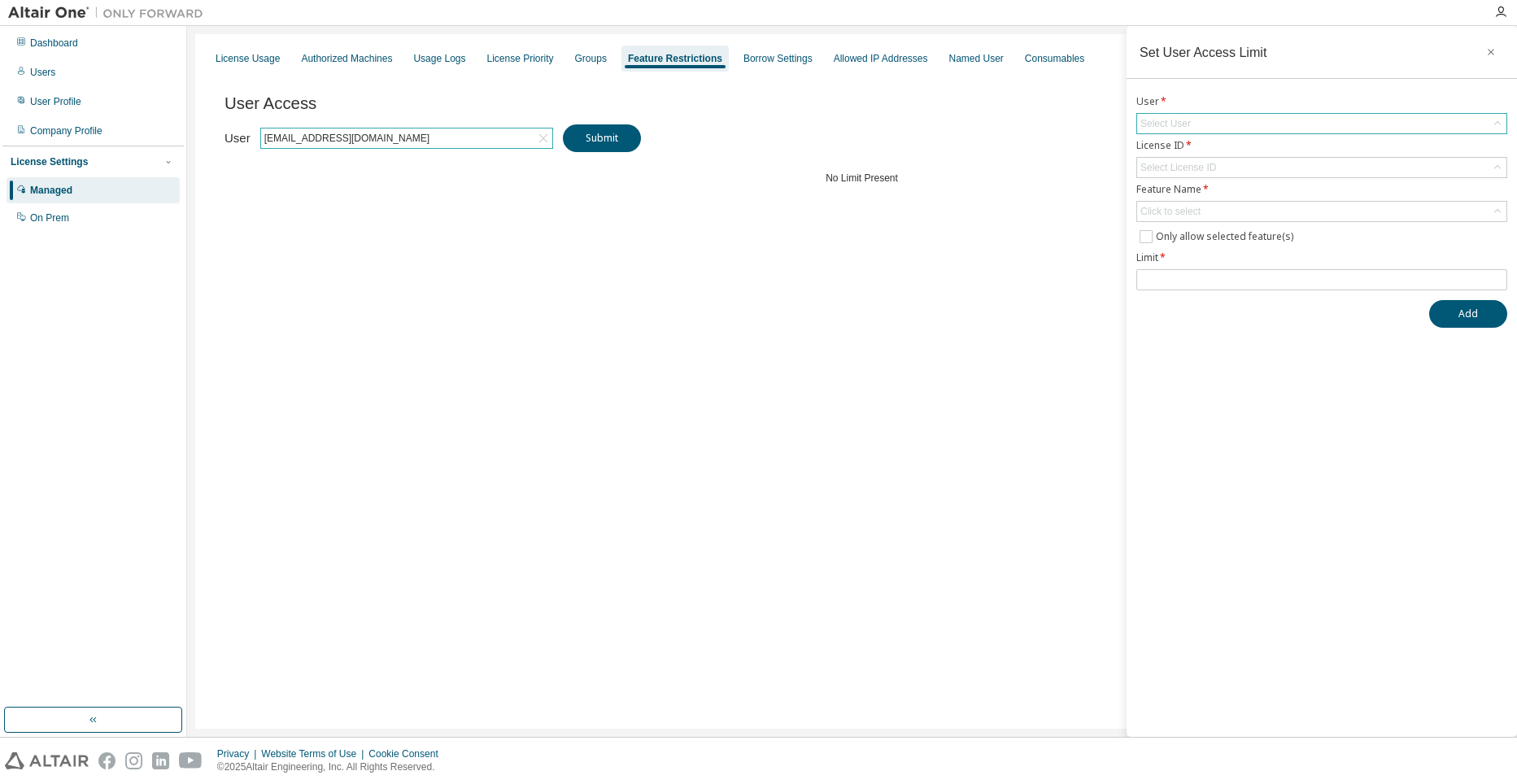
click at [1487, 113] on div "Select User" at bounding box center [1322, 123] width 371 height 21
click at [1444, 118] on div "Select User" at bounding box center [1322, 123] width 369 height 19
click at [1362, 140] on input "text" at bounding box center [1322, 146] width 327 height 17
type input "****"
click at [1325, 158] on li "[EMAIL_ADDRESS][DOMAIN_NAME]" at bounding box center [1321, 169] width 366 height 21
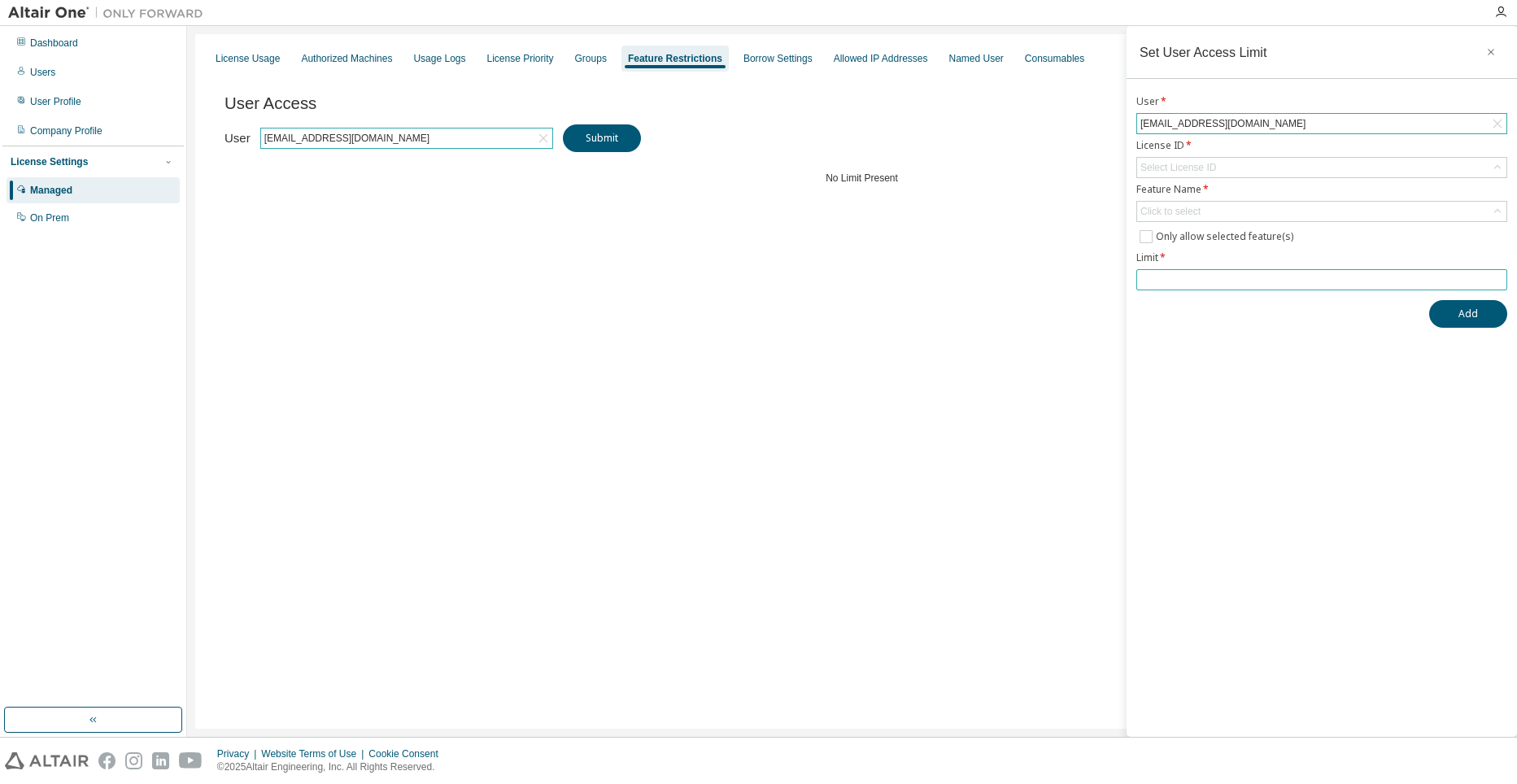
click at [1237, 288] on span at bounding box center [1322, 280] width 371 height 21
click at [1257, 273] on span at bounding box center [1322, 280] width 371 height 21
click at [1249, 281] on input "number" at bounding box center [1321, 280] width 363 height 13
click at [1500, 279] on input "*" at bounding box center [1321, 280] width 363 height 13
click at [1498, 274] on input "*" at bounding box center [1321, 280] width 363 height 13
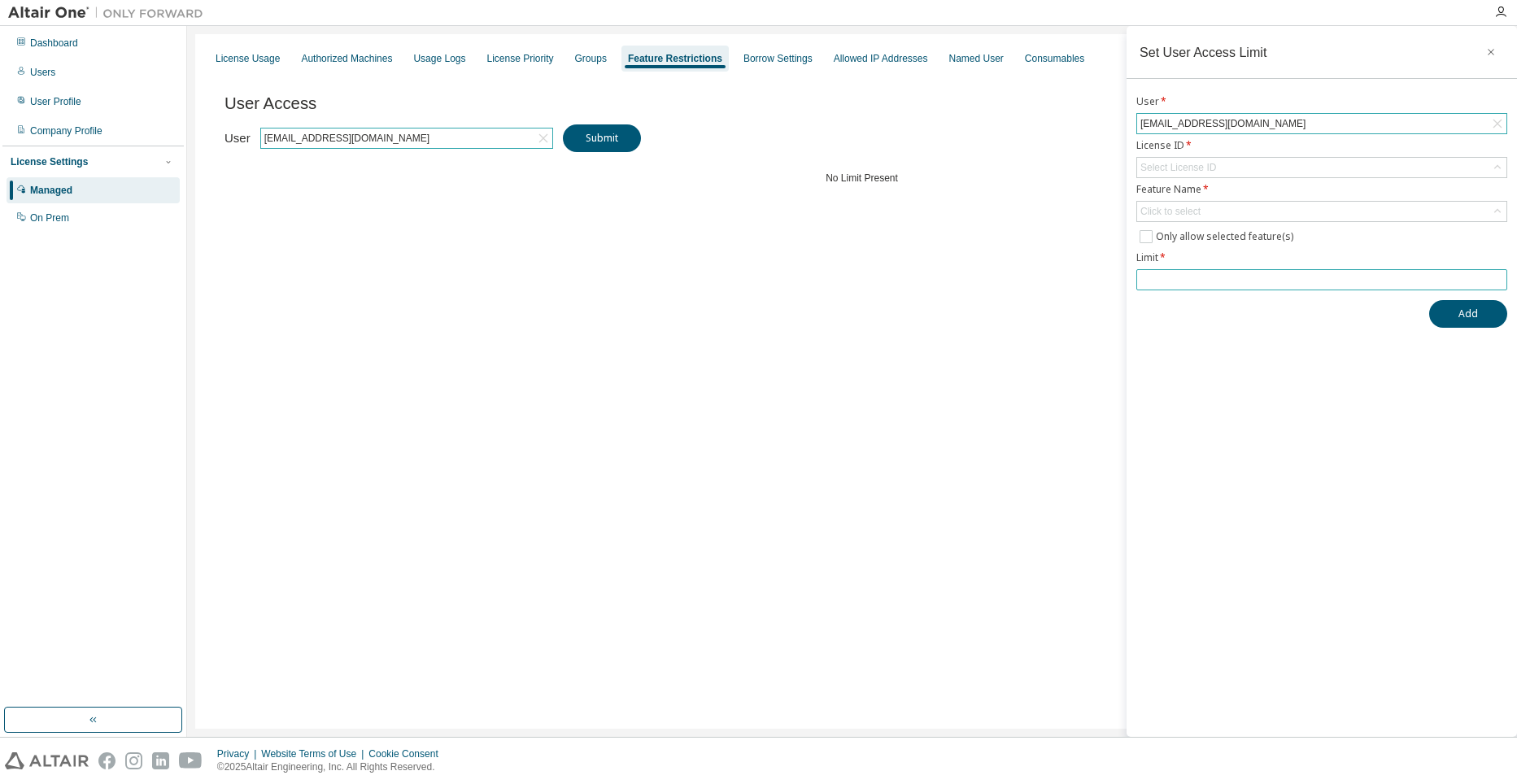
type input "*"
click at [1496, 274] on input "*" at bounding box center [1321, 280] width 363 height 13
click at [1490, 51] on icon "button" at bounding box center [1491, 52] width 6 height 6
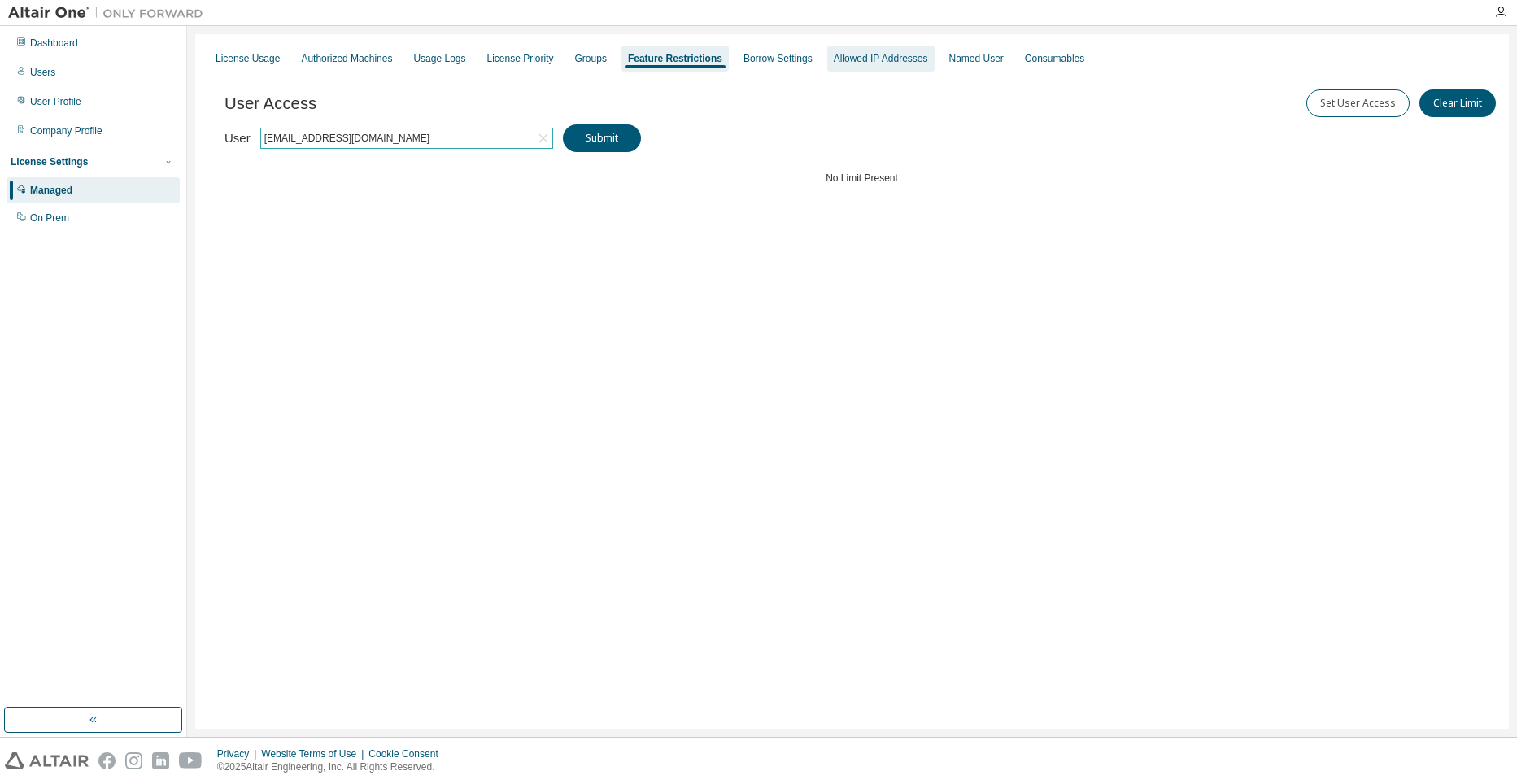
click at [857, 64] on div "Allowed IP Addresses" at bounding box center [881, 59] width 94 height 13
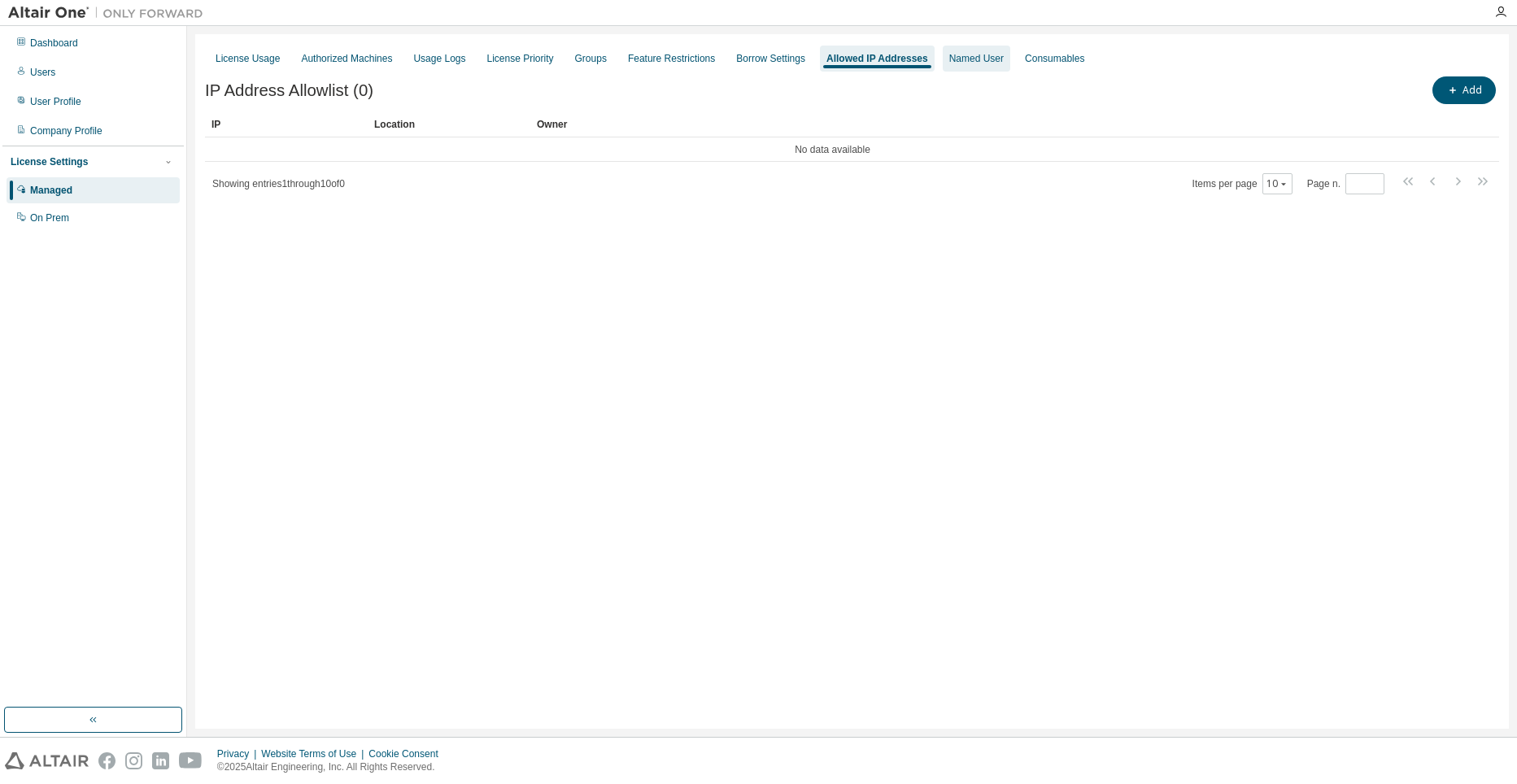
click at [950, 59] on div "Named User" at bounding box center [977, 59] width 54 height 13
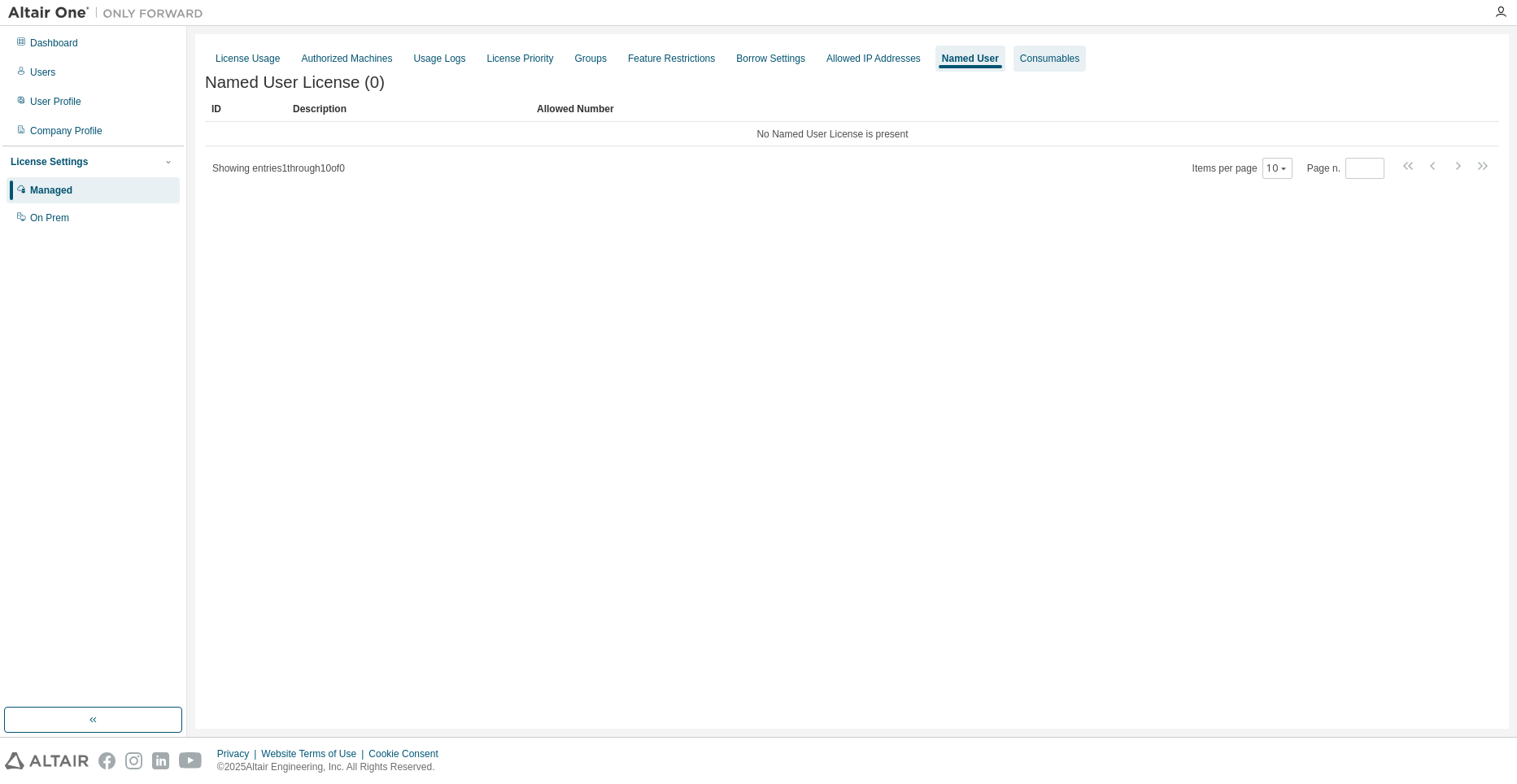
click at [1054, 63] on div "Consumables" at bounding box center [1050, 59] width 59 height 13
